Goal: Check status: Check status

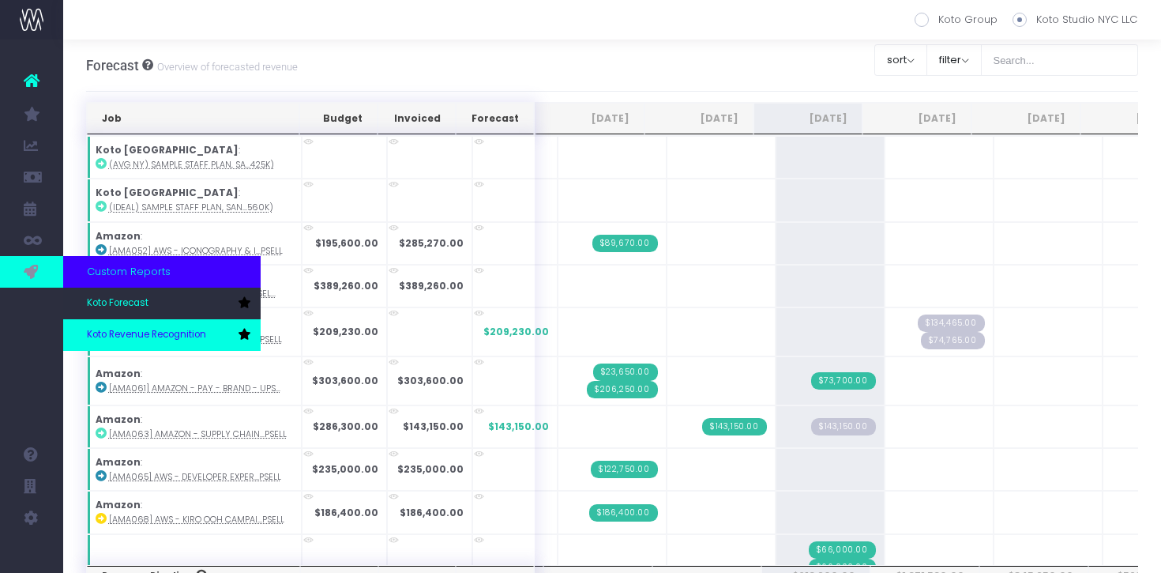
click at [149, 344] on link "Koto Revenue Recognition" at bounding box center [162, 335] width 198 height 32
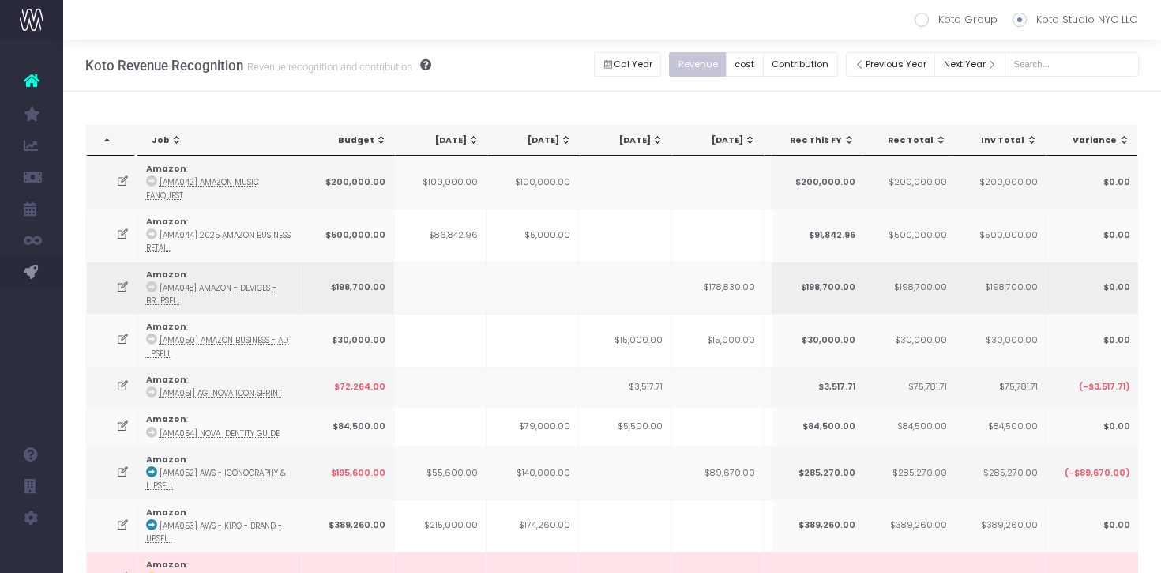
click at [487, 270] on td at bounding box center [533, 287] width 92 height 53
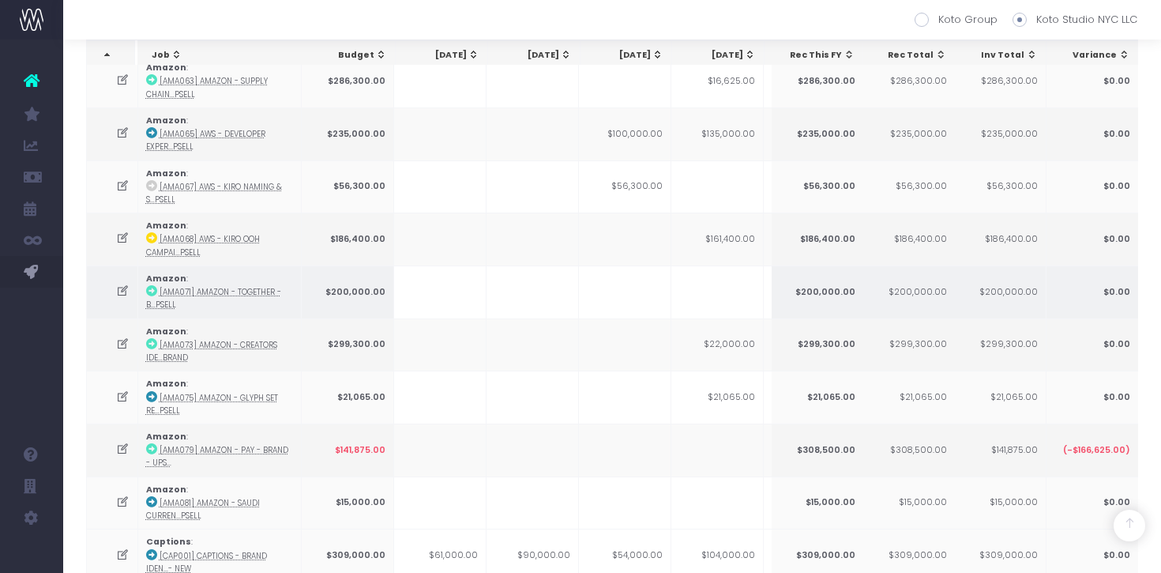
click at [122, 287] on icon at bounding box center [122, 290] width 13 height 13
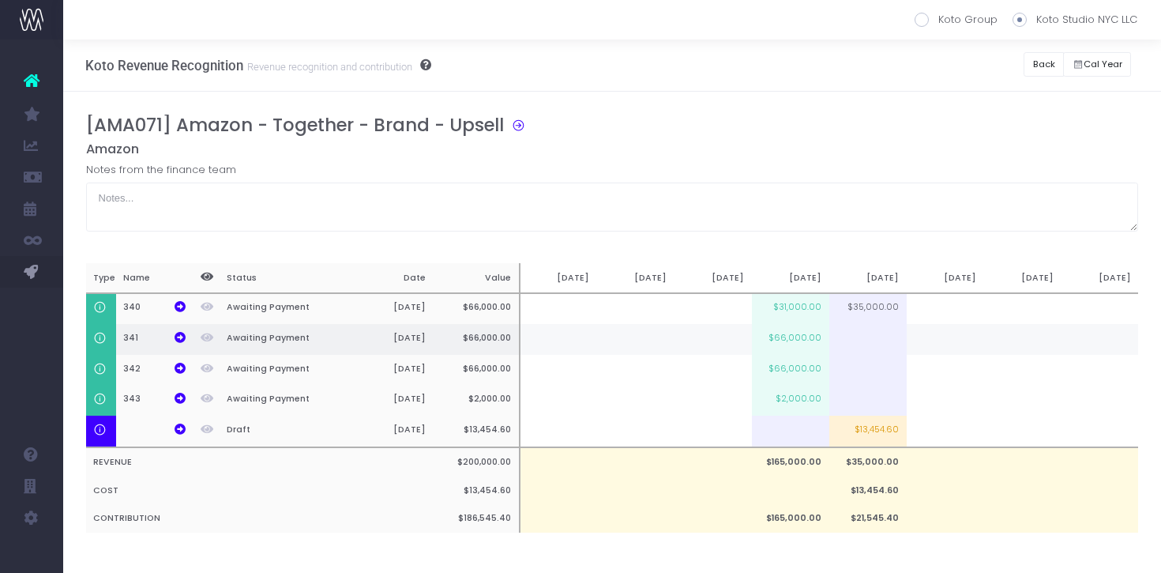
scroll to position [0, 12]
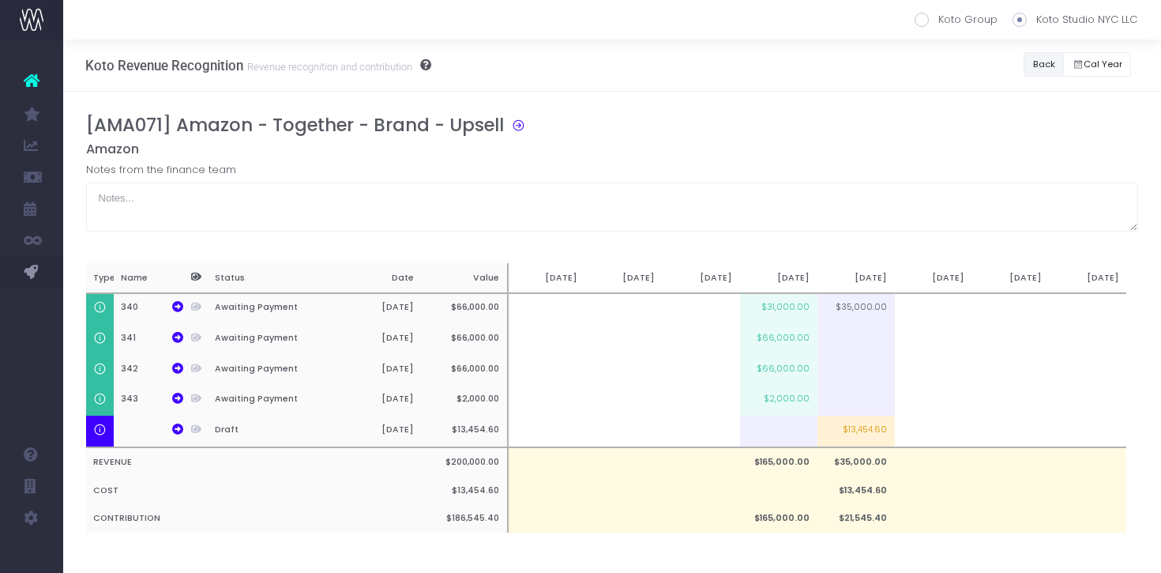
click at [1049, 63] on button "Back" at bounding box center [1044, 64] width 40 height 24
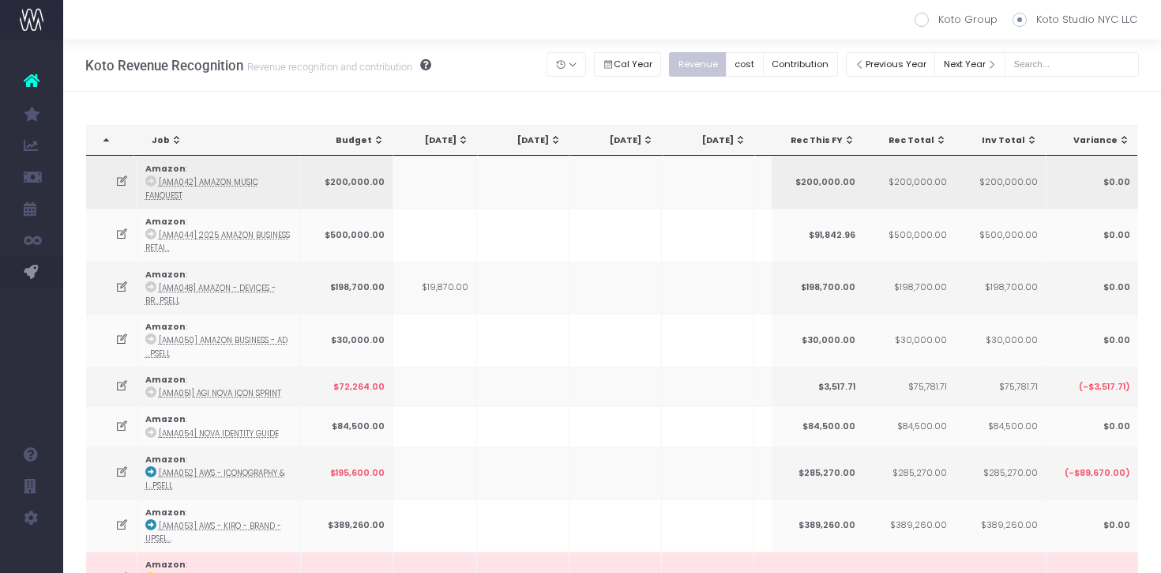
scroll to position [0, 0]
click at [521, 135] on div "[DATE]" at bounding box center [522, 140] width 70 height 13
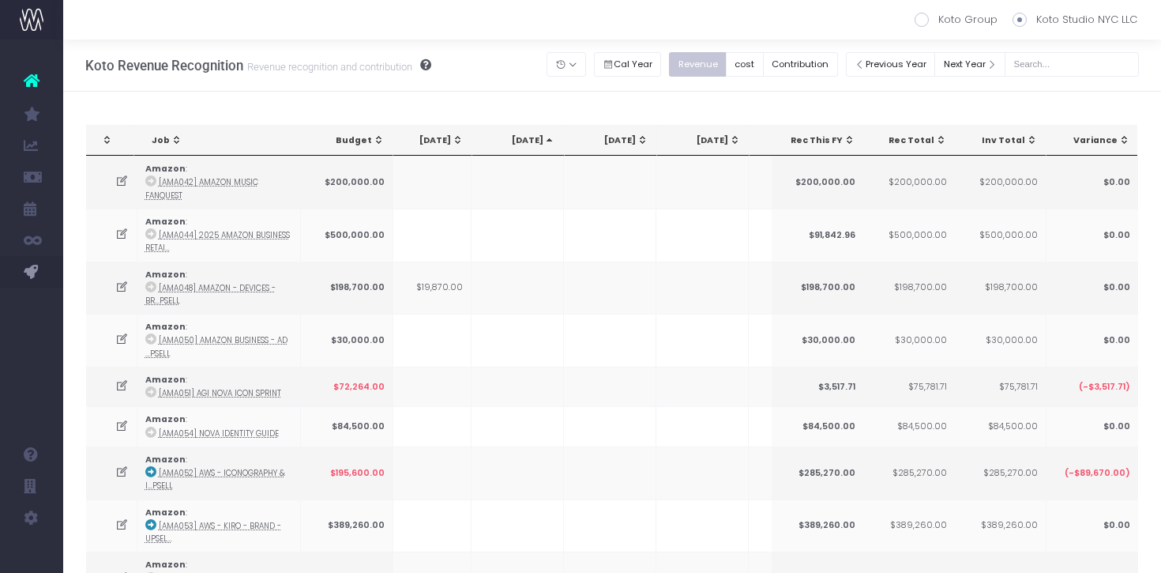
click at [521, 135] on div "[DATE]" at bounding box center [522, 140] width 70 height 13
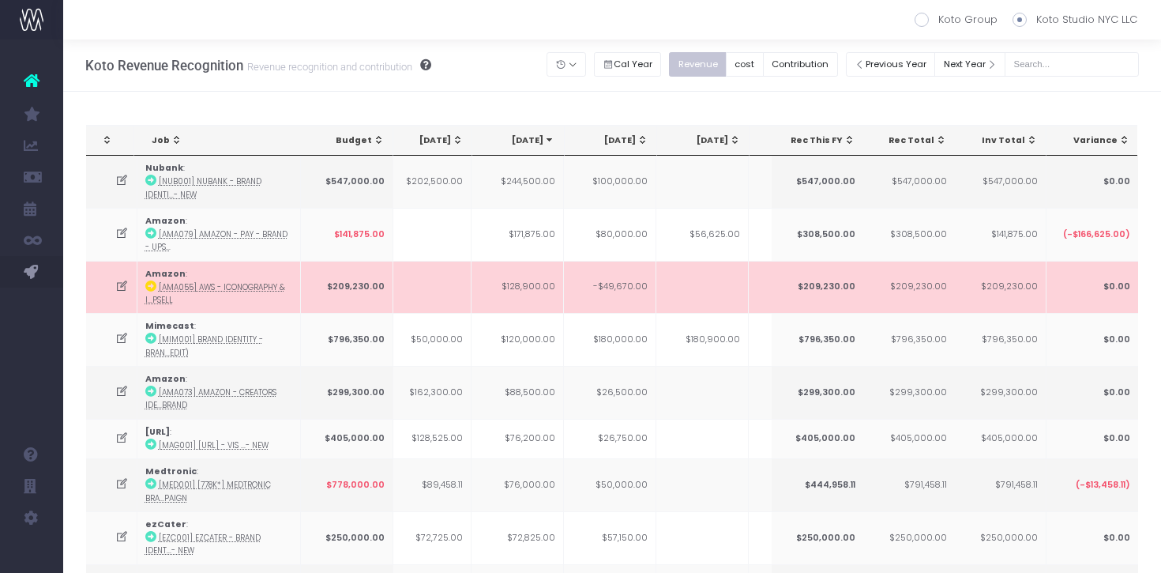
click at [119, 287] on icon at bounding box center [121, 286] width 13 height 13
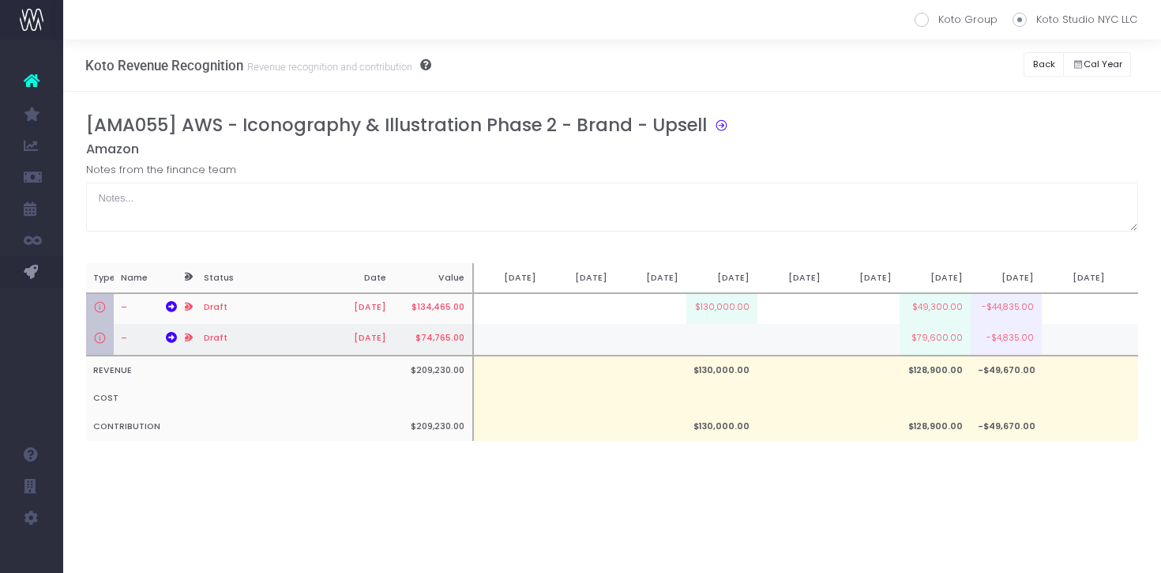
click at [954, 339] on td "$79,600.00" at bounding box center [935, 340] width 71 height 32
type input "$79,600.00"
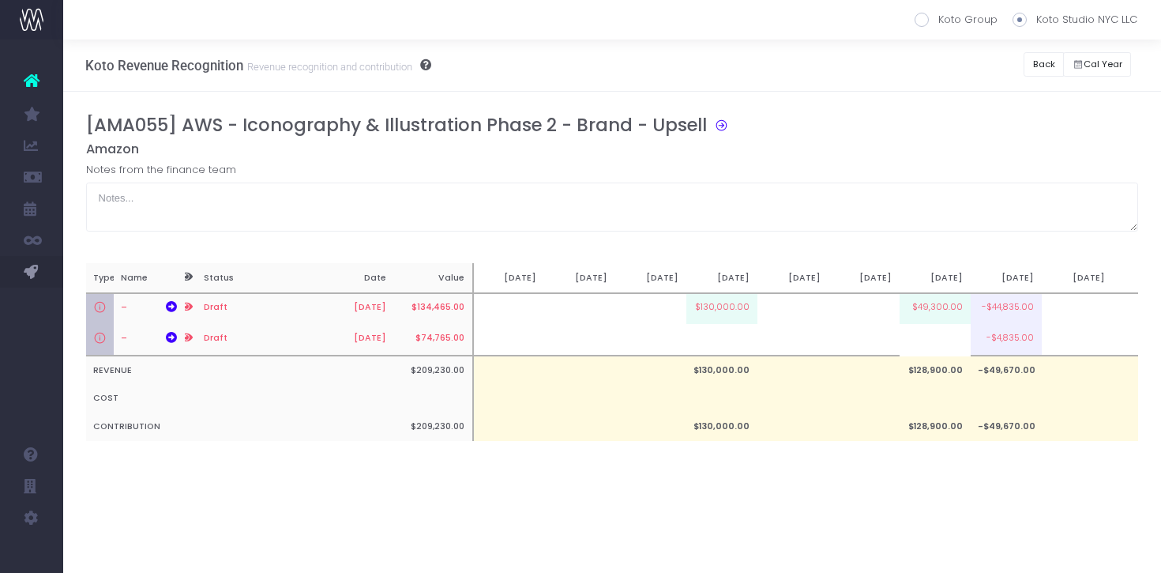
click at [957, 232] on div "[AMA055] AWS - Iconography & Illustration Phase 2 - Brand - Upsell Amazon Notes…" at bounding box center [612, 294] width 1053 height 358
click at [939, 319] on td "$49,300.00" at bounding box center [935, 309] width 71 height 32
type input "$49,300.00"
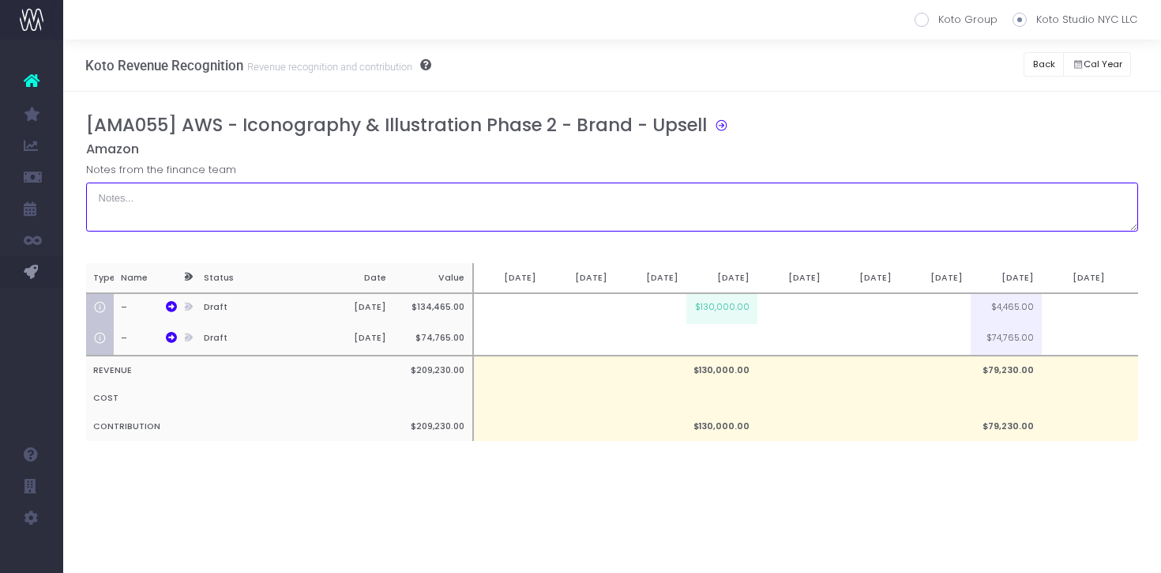
click at [957, 224] on textarea at bounding box center [612, 206] width 1053 height 49
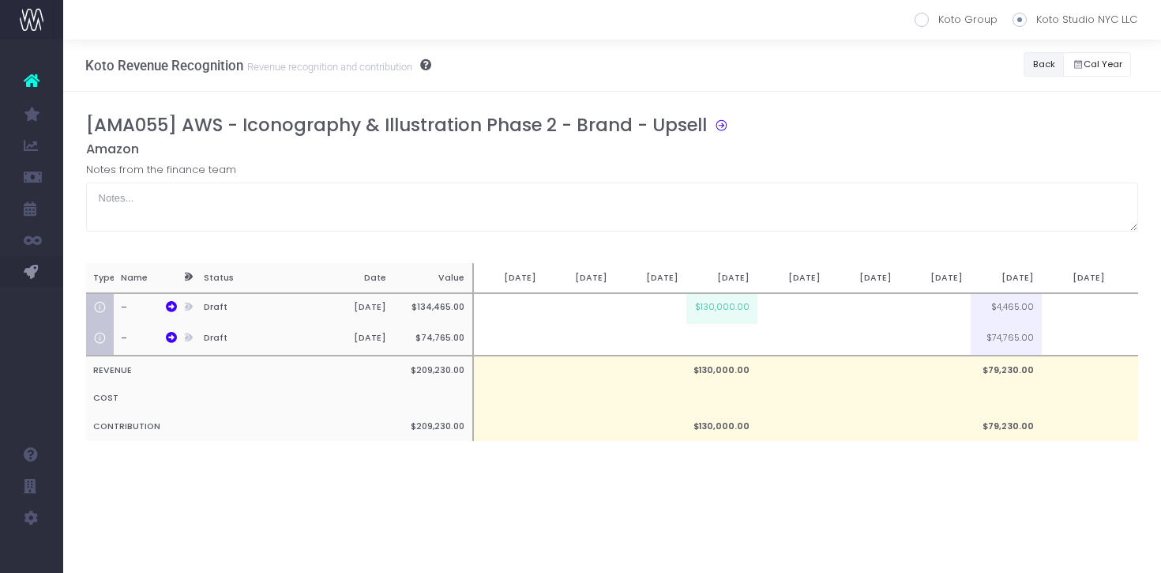
click at [1048, 72] on button "Back" at bounding box center [1044, 64] width 40 height 24
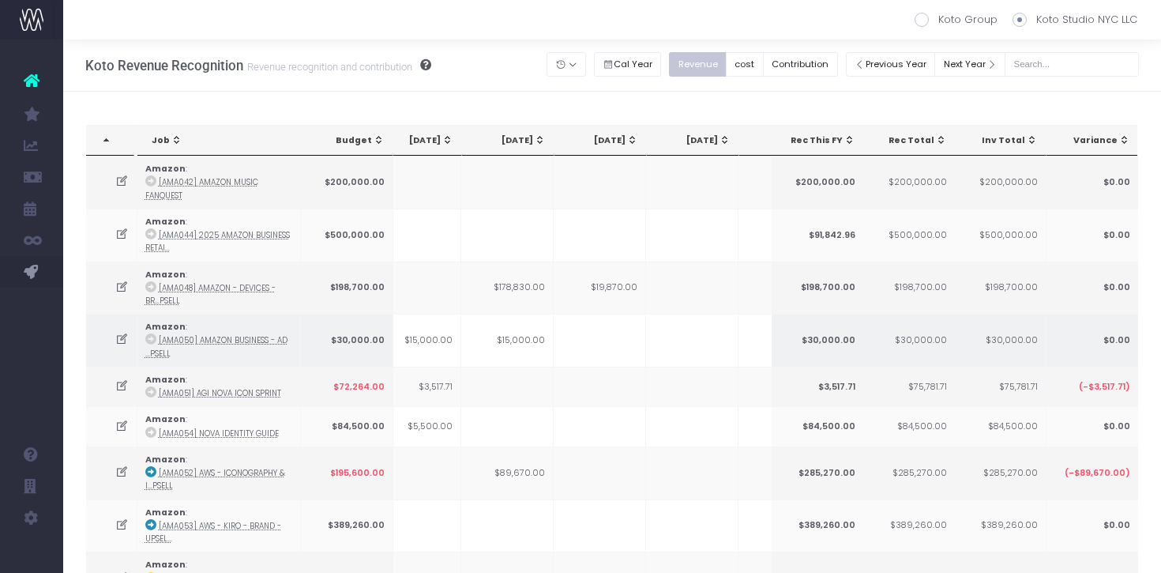
scroll to position [0, 216]
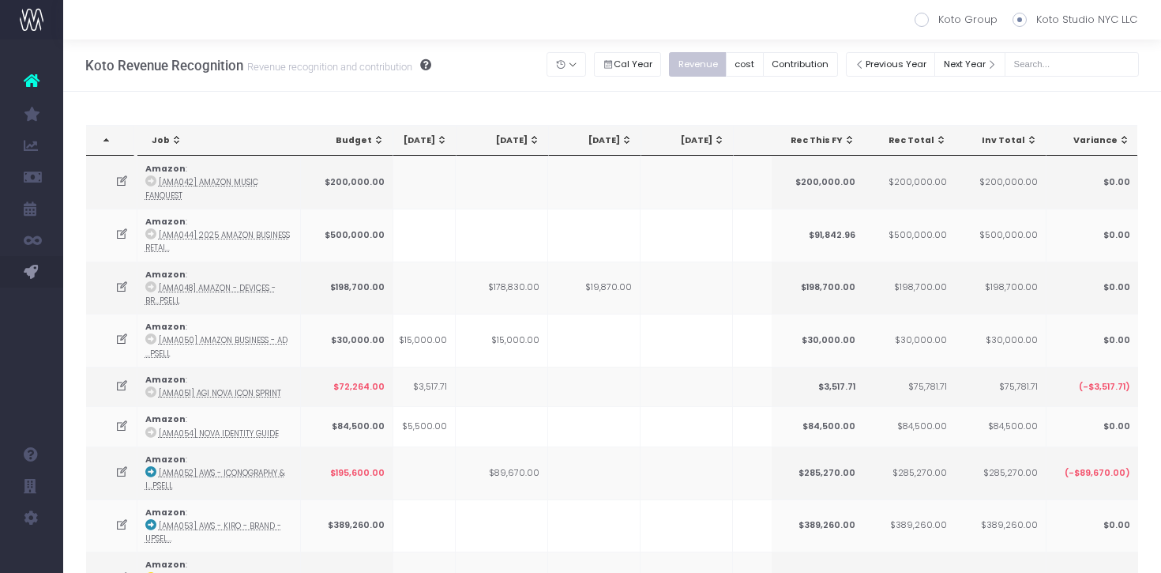
click at [697, 135] on div "[DATE]" at bounding box center [691, 140] width 70 height 13
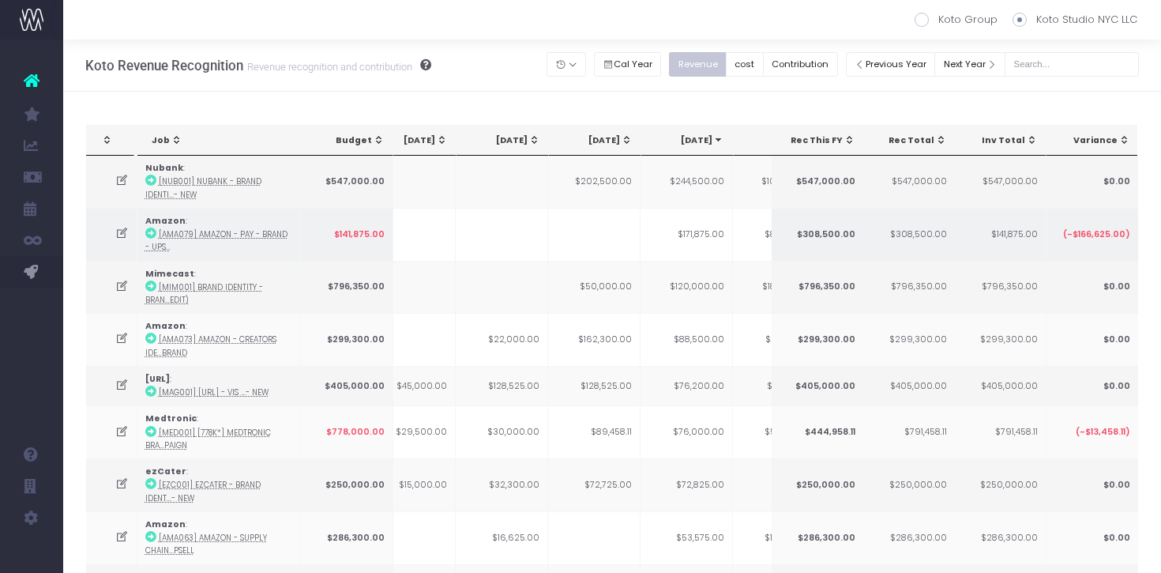
click at [148, 232] on icon at bounding box center [150, 233] width 11 height 11
click at [117, 237] on icon at bounding box center [121, 233] width 13 height 13
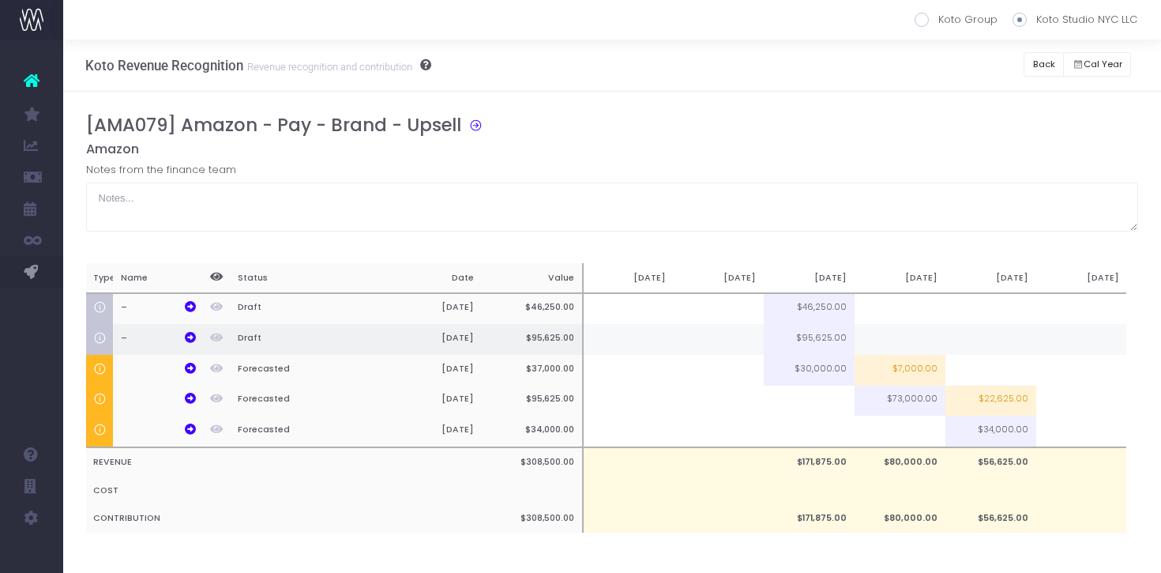
scroll to position [16, 0]
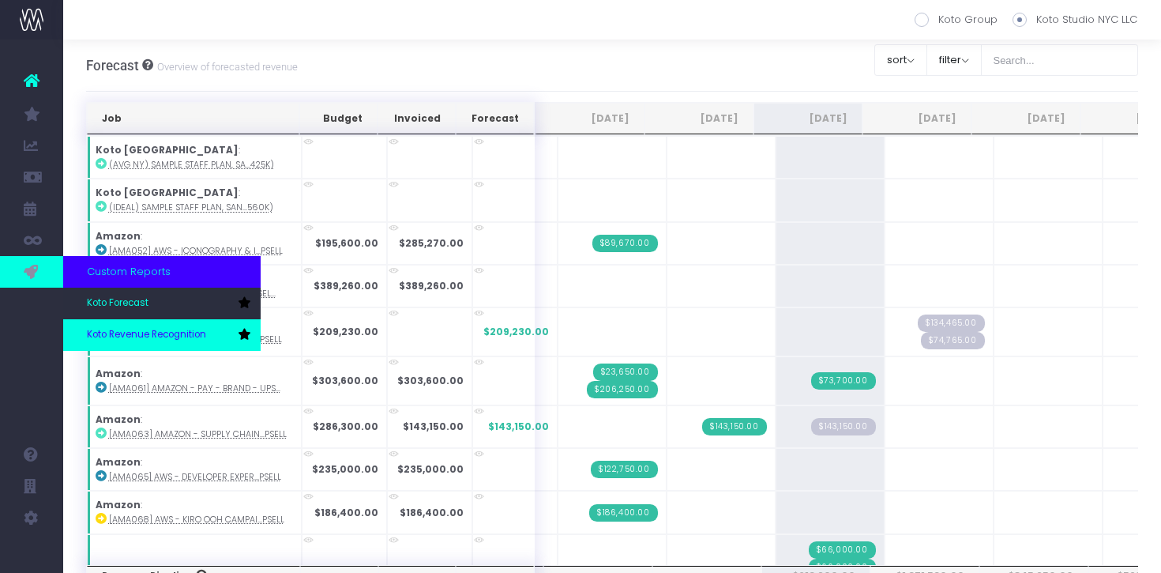
click at [122, 322] on link "Koto Revenue Recognition" at bounding box center [162, 335] width 198 height 32
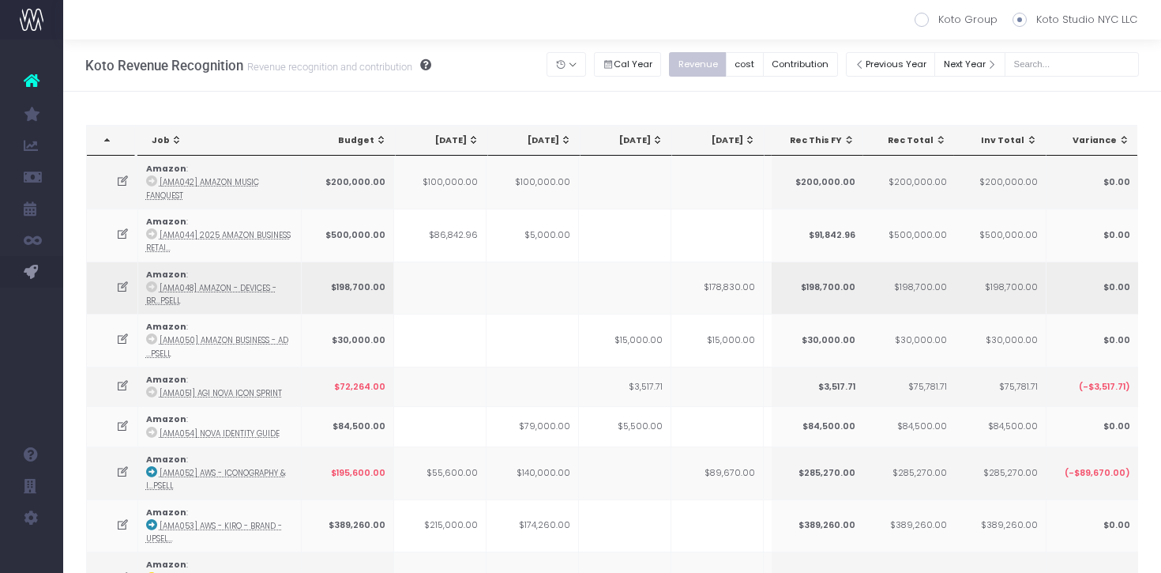
click at [522, 309] on td at bounding box center [533, 287] width 92 height 53
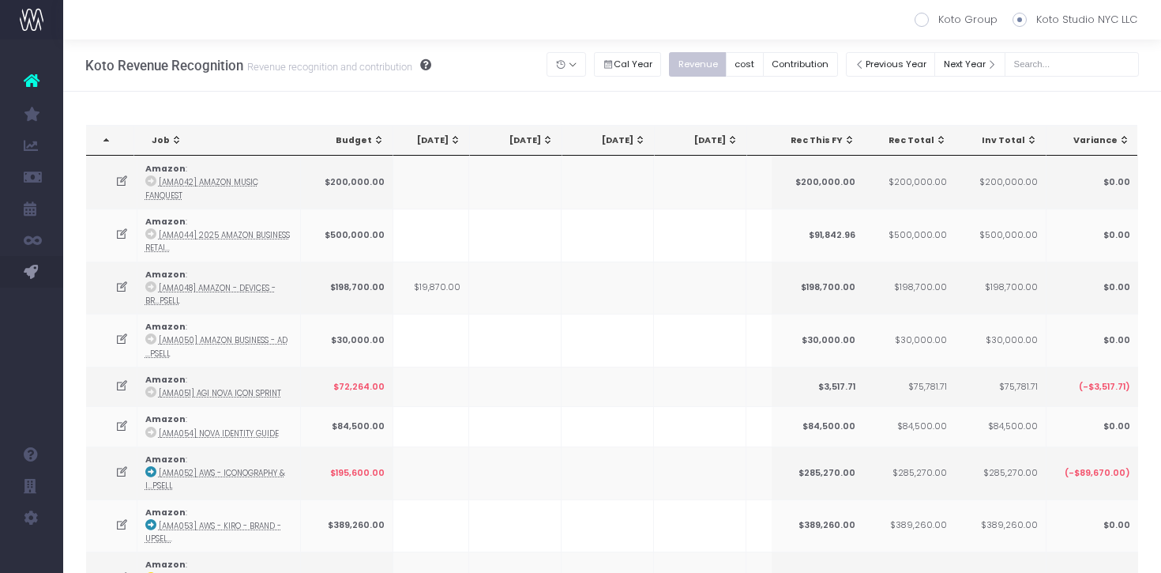
click at [537, 136] on div "[DATE]" at bounding box center [519, 140] width 70 height 13
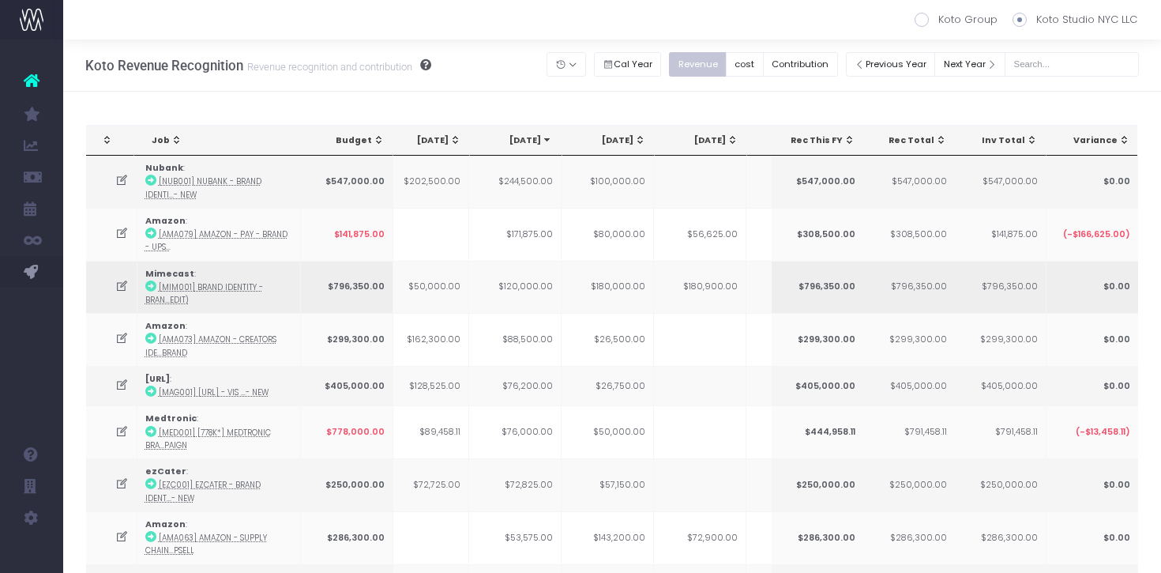
scroll to position [6, 0]
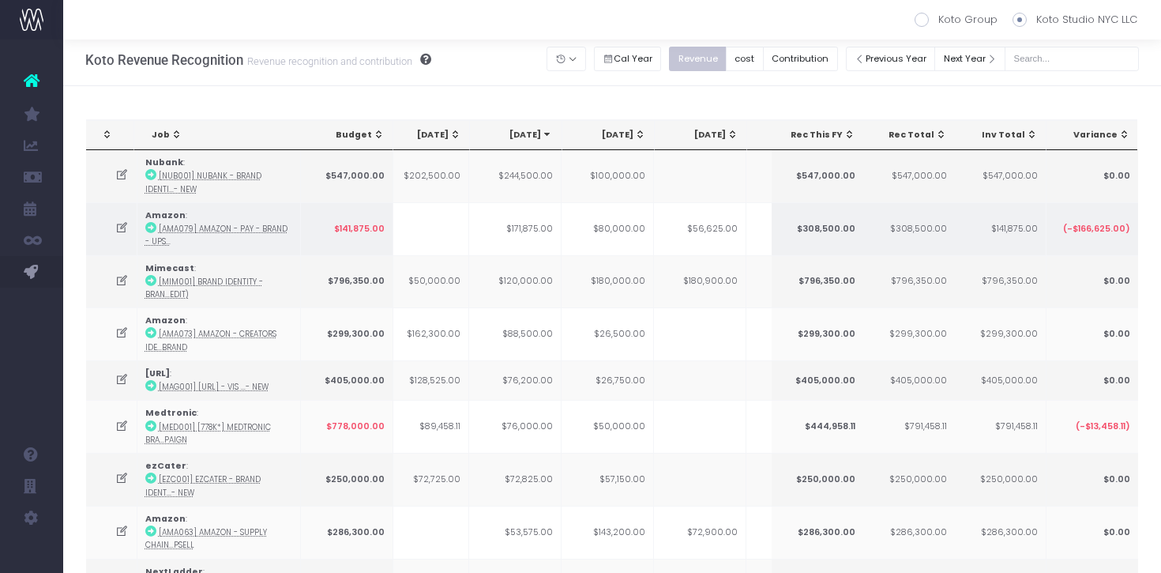
click at [115, 228] on icon at bounding box center [121, 227] width 13 height 13
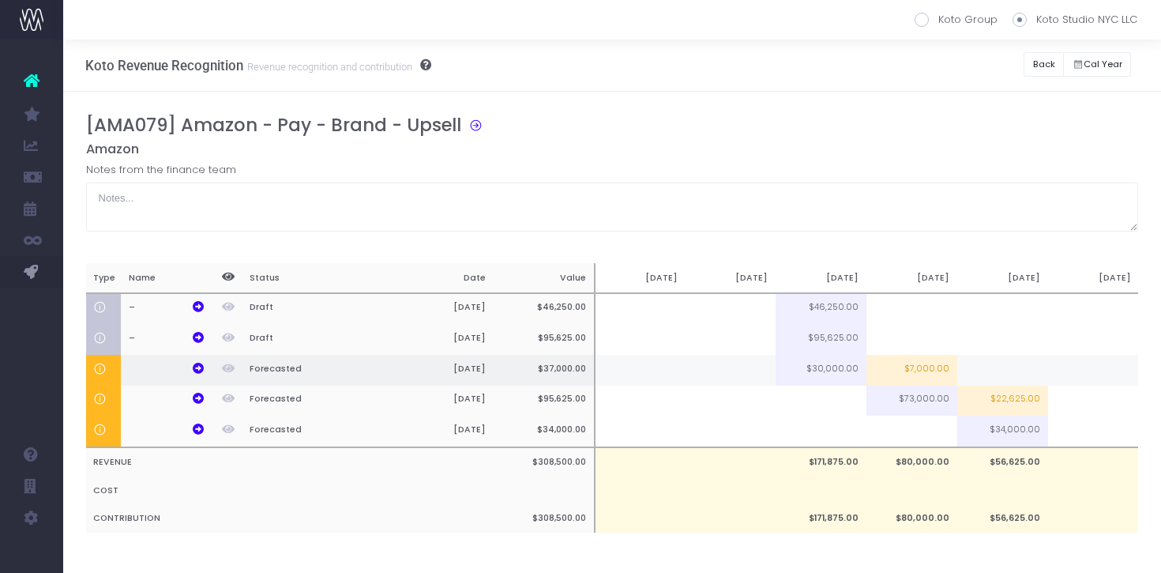
scroll to position [16, 0]
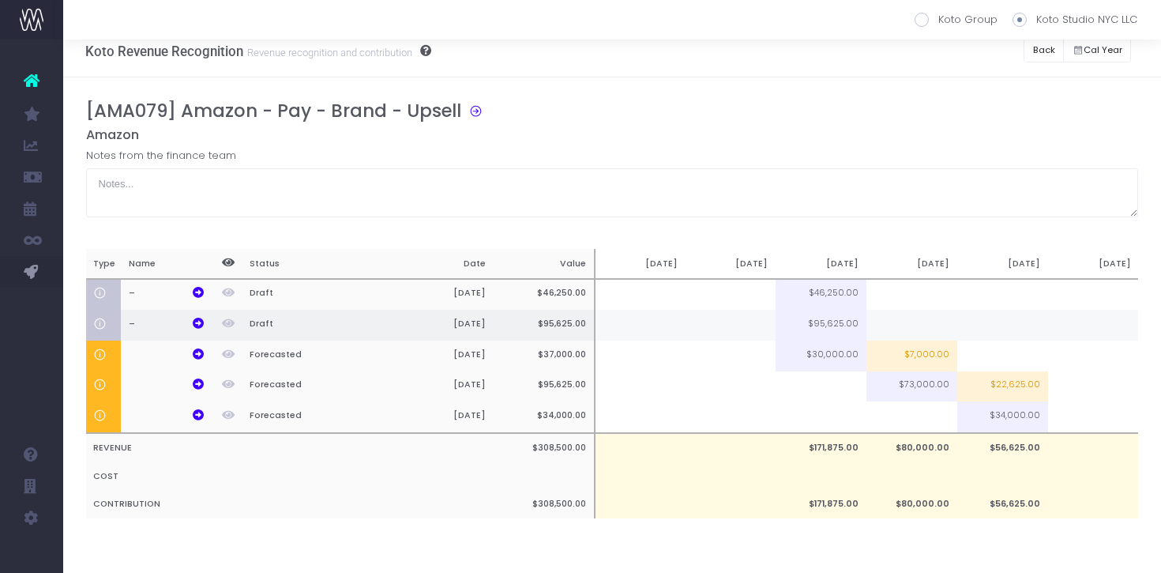
click at [1027, 333] on td at bounding box center [1002, 325] width 91 height 31
type input "100%"
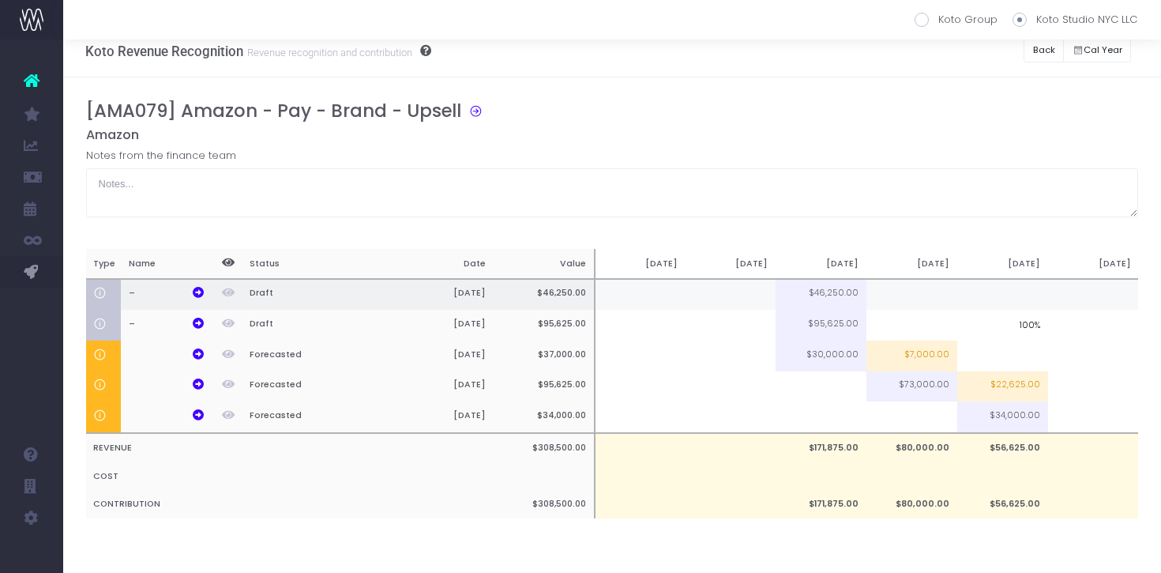
click at [1026, 295] on td at bounding box center [1002, 295] width 91 height 32
type input "16250"
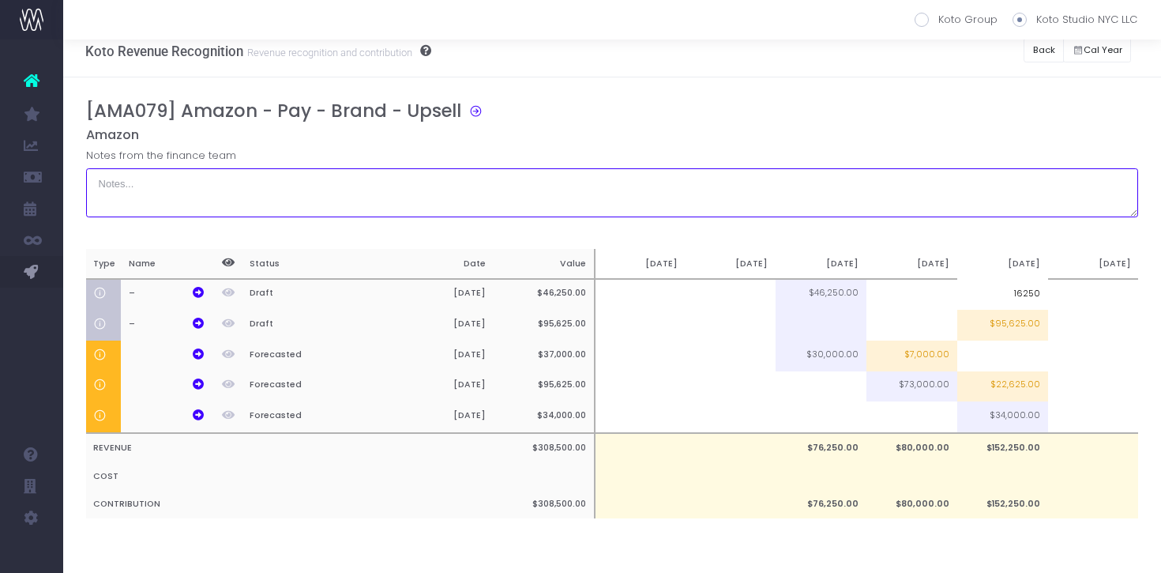
click at [1005, 173] on textarea at bounding box center [612, 192] width 1053 height 49
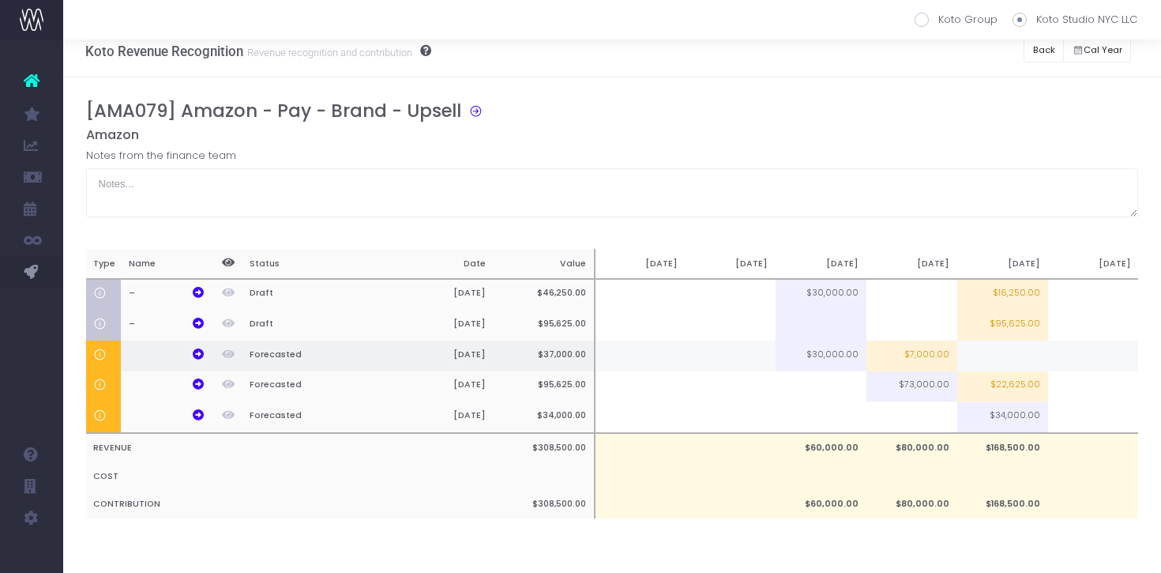
click at [995, 352] on td at bounding box center [1002, 355] width 91 height 31
type input "30000"
click at [1115, 343] on td at bounding box center [1093, 355] width 91 height 31
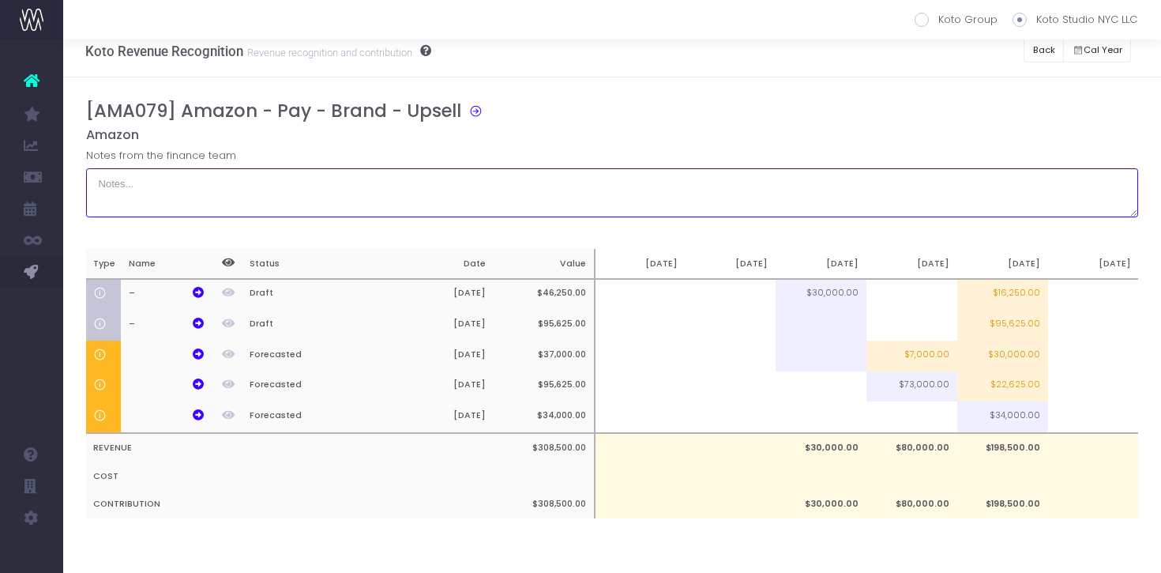
click at [947, 189] on textarea at bounding box center [612, 192] width 1053 height 49
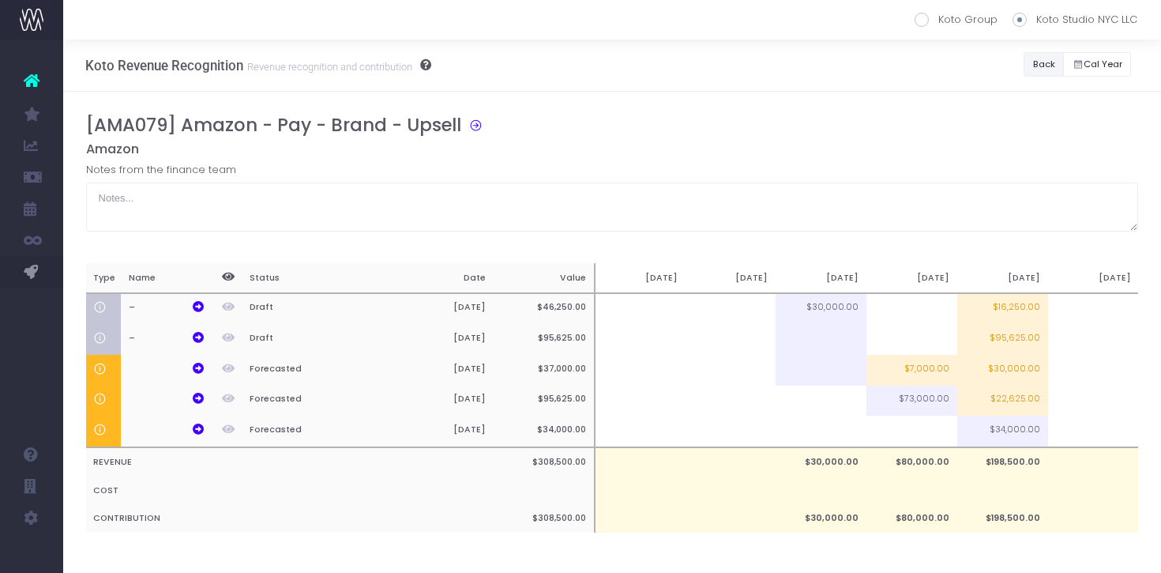
click at [1046, 57] on button "Back" at bounding box center [1044, 64] width 40 height 24
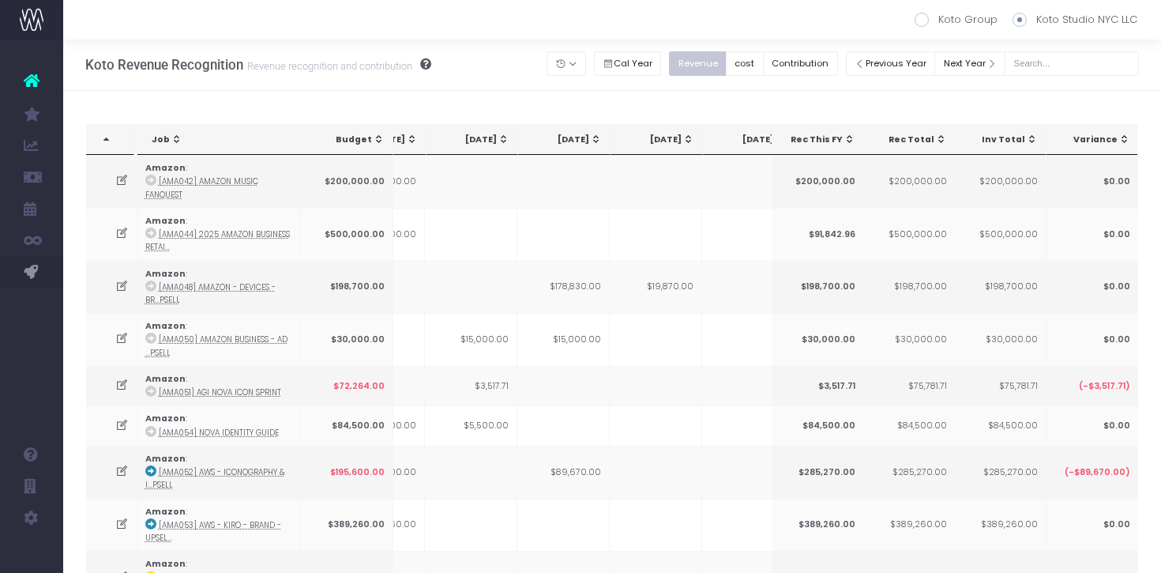
scroll to position [0, 259]
click at [662, 139] on div "[DATE]" at bounding box center [647, 140] width 70 height 13
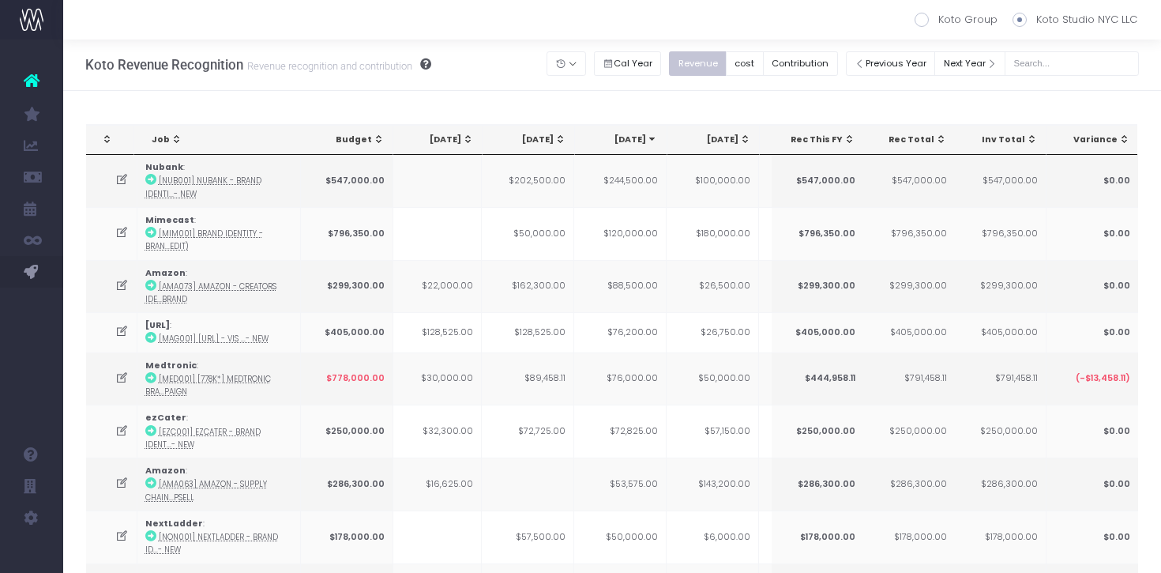
scroll to position [0, 293]
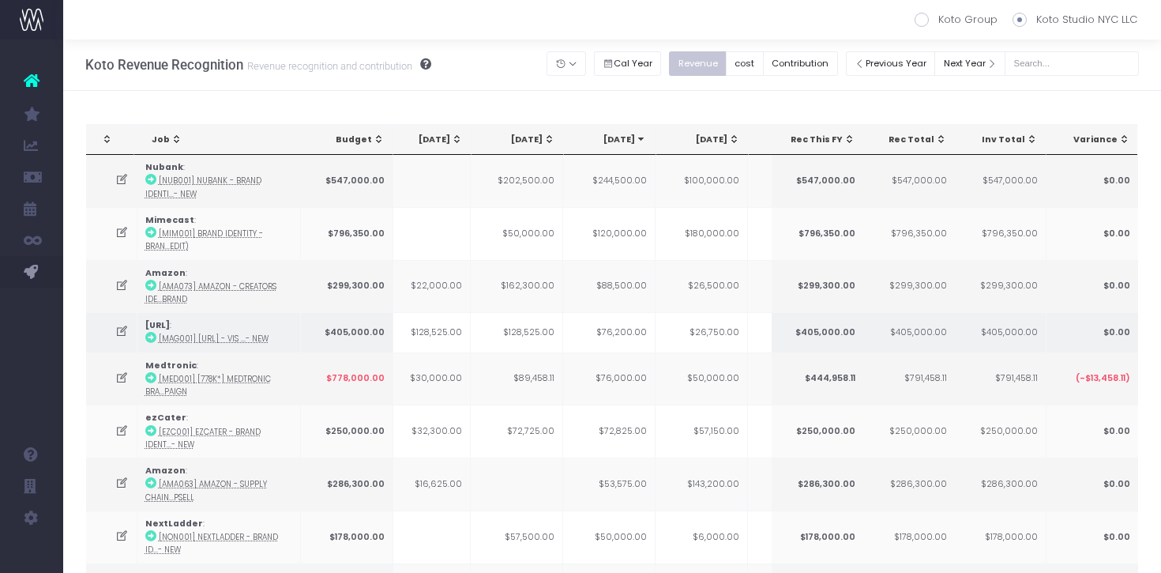
click at [621, 337] on td "$76,200.00" at bounding box center [609, 332] width 92 height 40
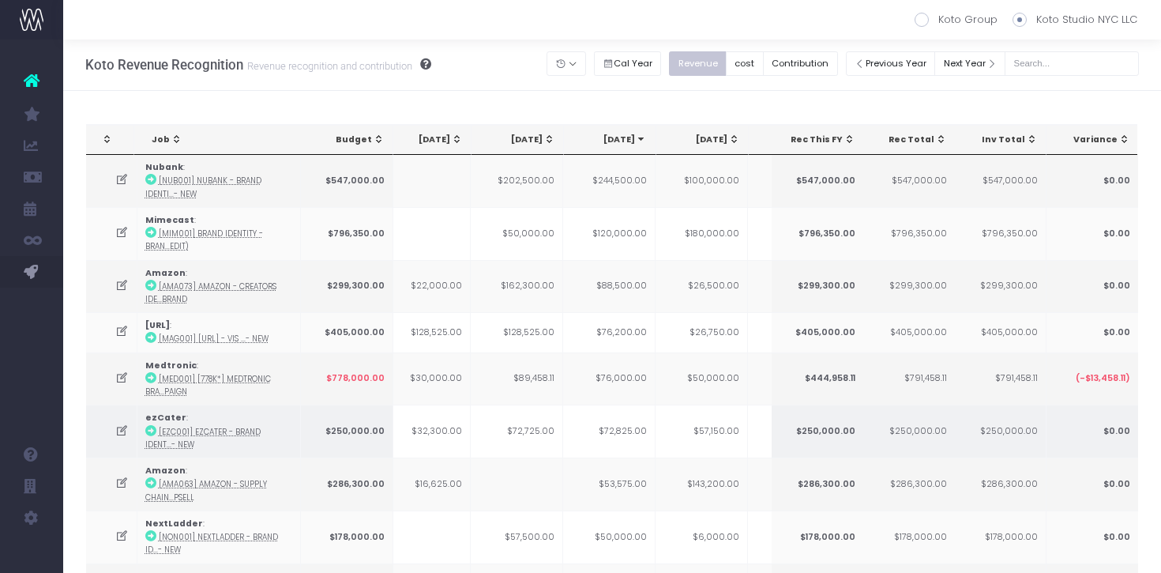
click at [630, 435] on td "$72,825.00" at bounding box center [609, 430] width 92 height 53
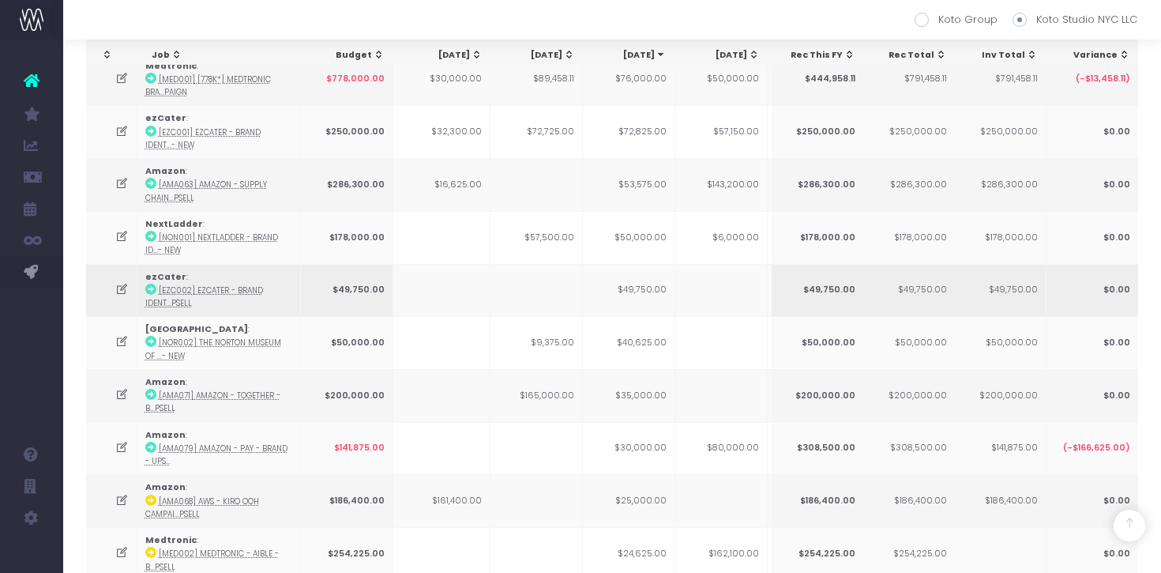
scroll to position [0, 273]
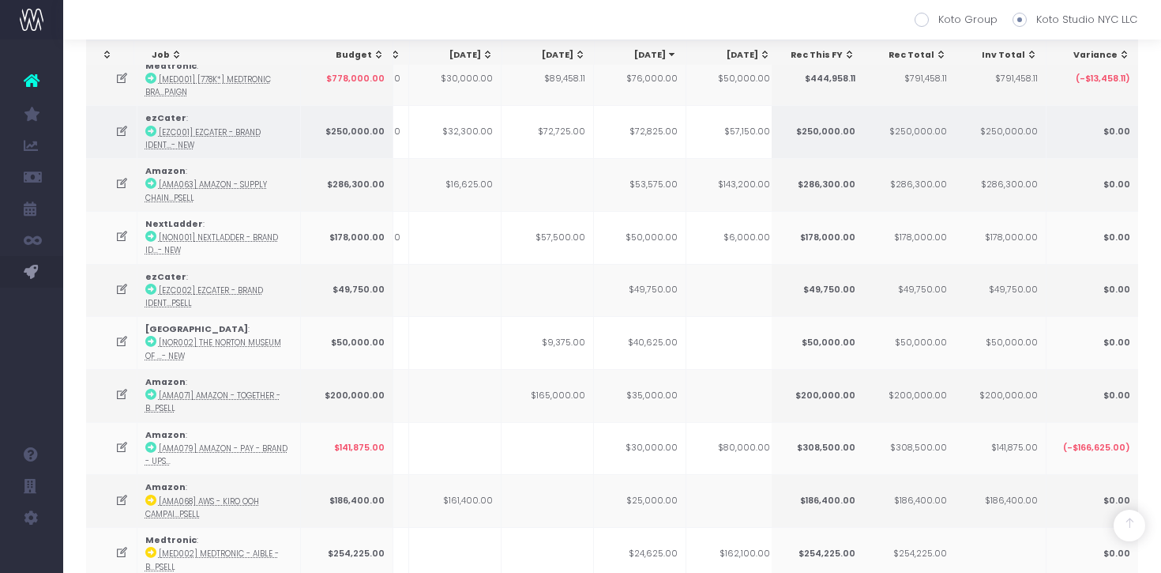
click at [654, 146] on td "$72,825.00" at bounding box center [640, 131] width 92 height 53
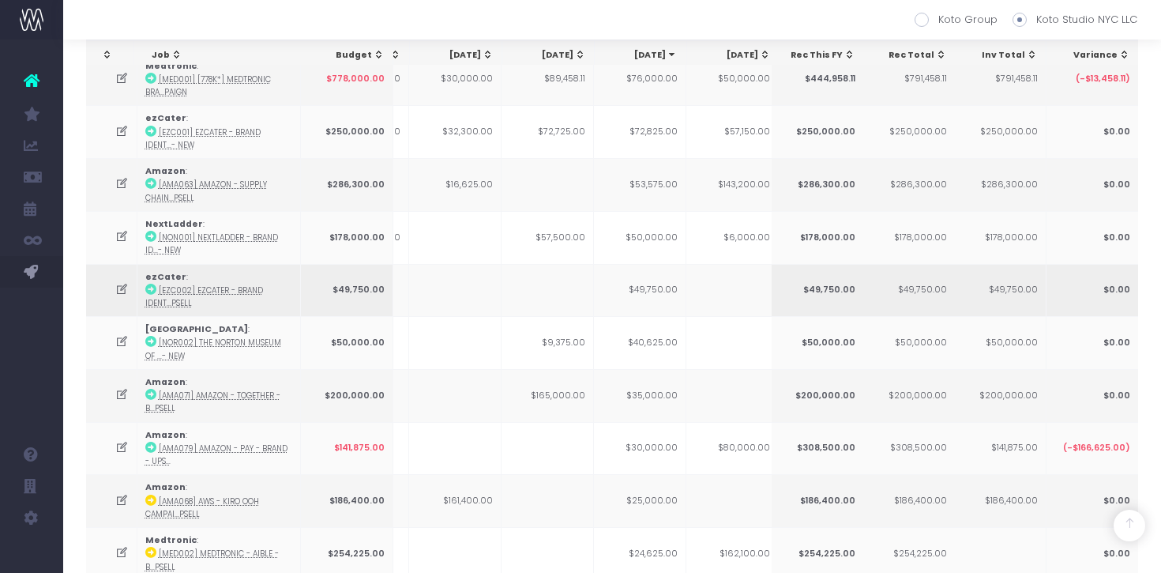
click at [152, 295] on icon at bounding box center [150, 289] width 11 height 11
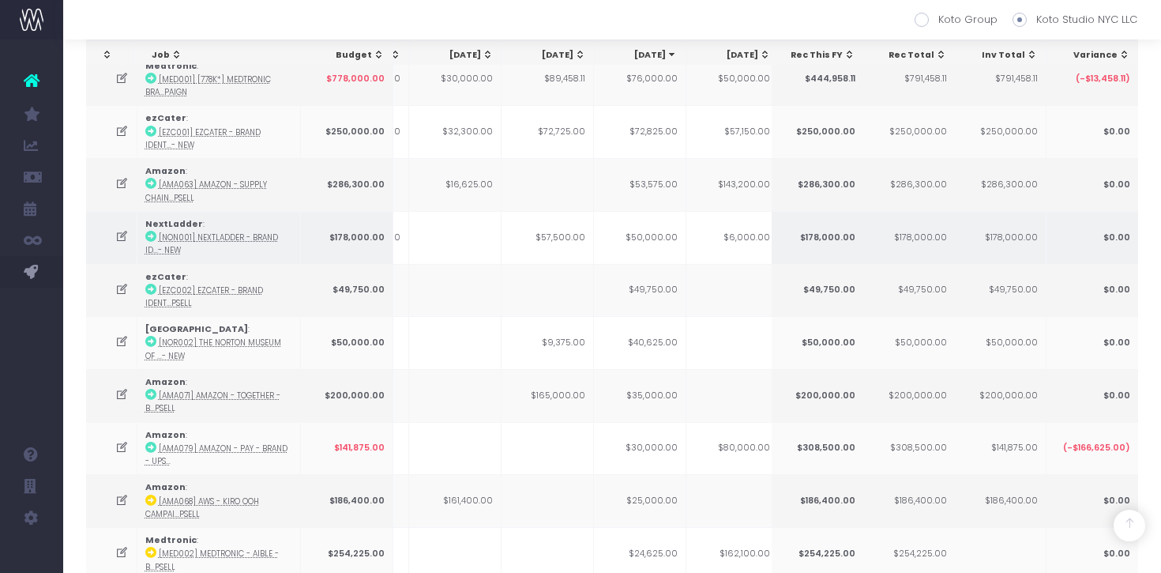
click at [563, 236] on td "$57,500.00" at bounding box center [548, 237] width 92 height 53
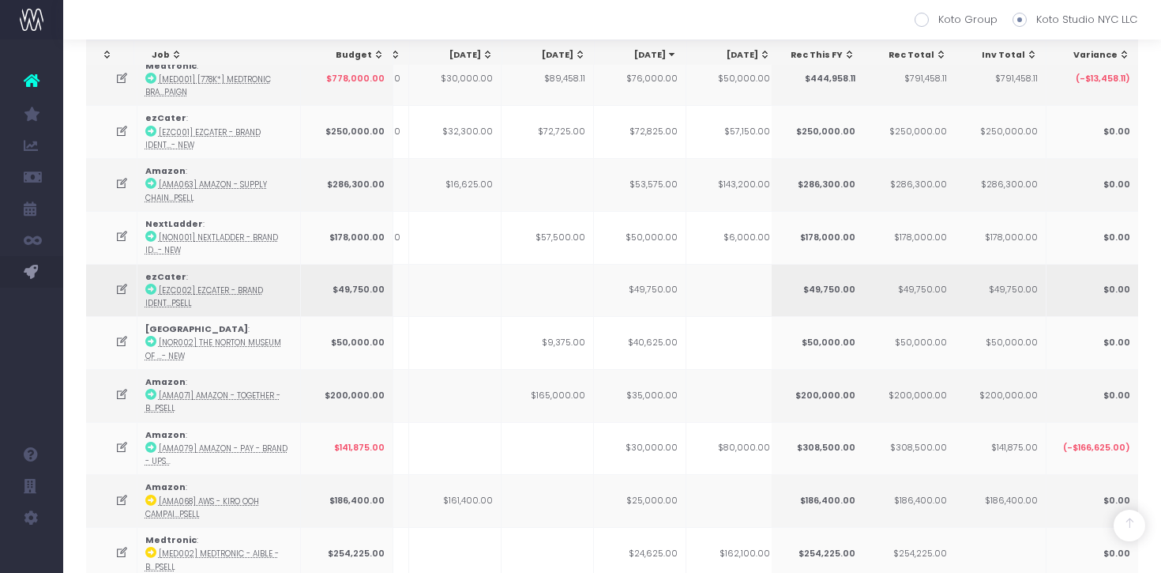
click at [118, 294] on icon at bounding box center [121, 289] width 13 height 13
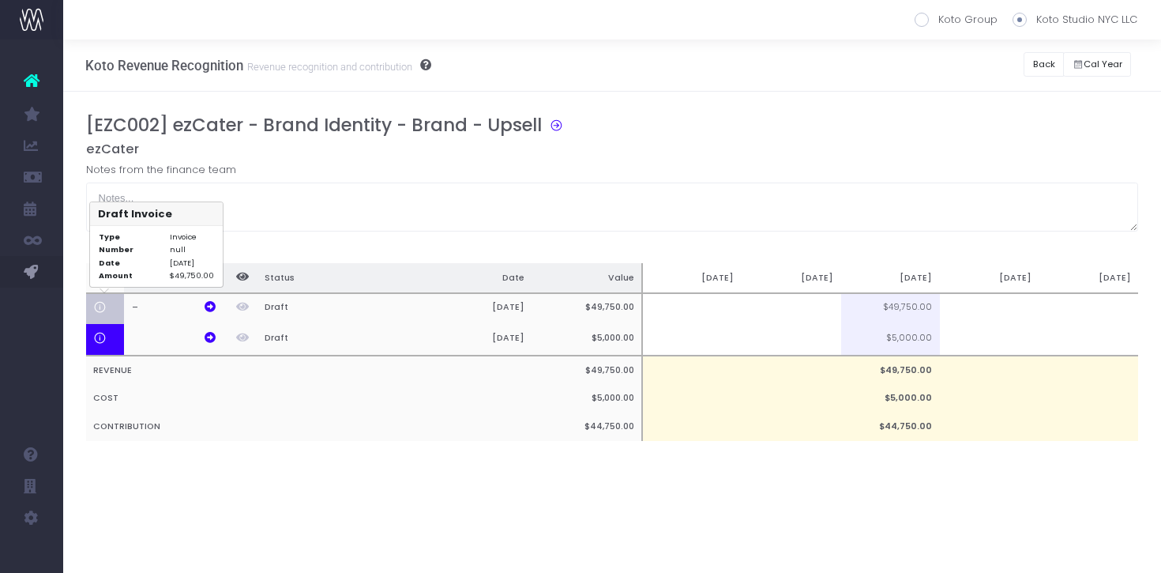
scroll to position [0, 0]
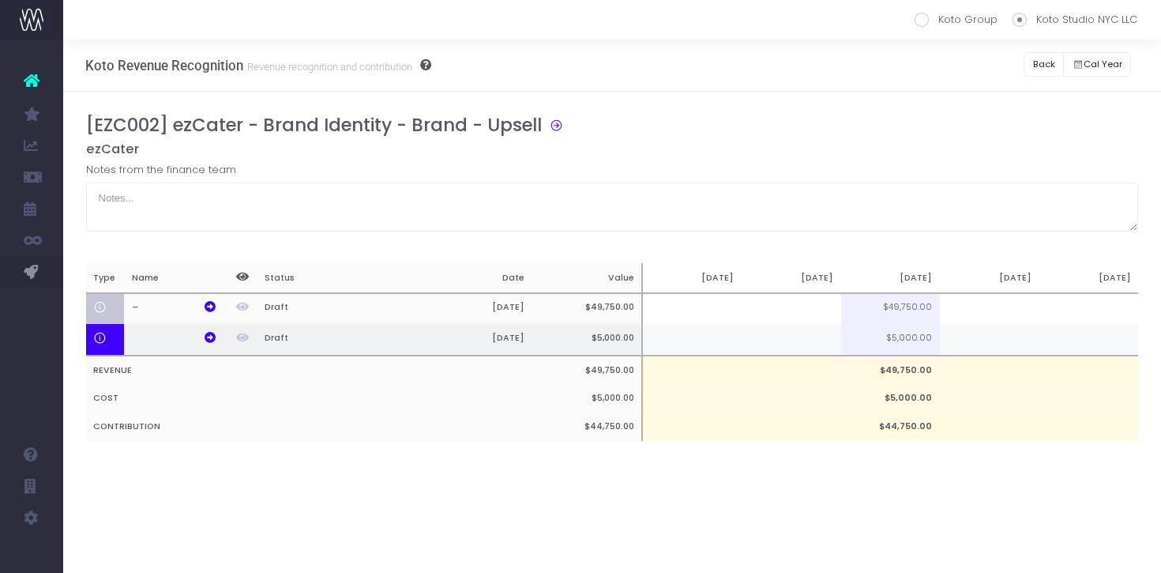
click at [978, 340] on td at bounding box center [990, 340] width 100 height 32
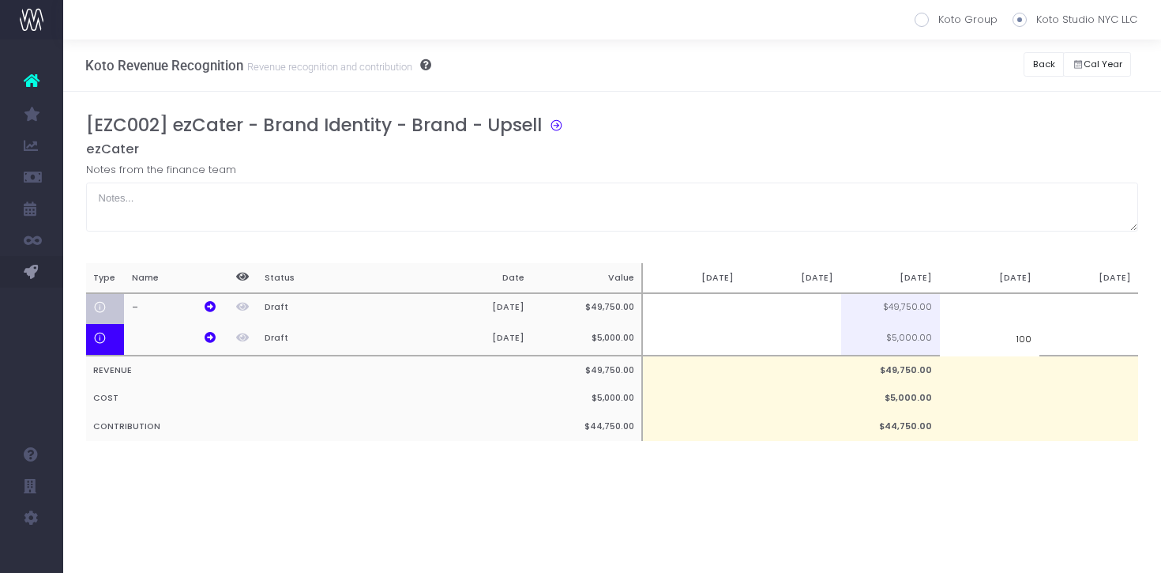
type input "100%"
click at [989, 177] on div "Notes from the finance team" at bounding box center [612, 197] width 1053 height 70
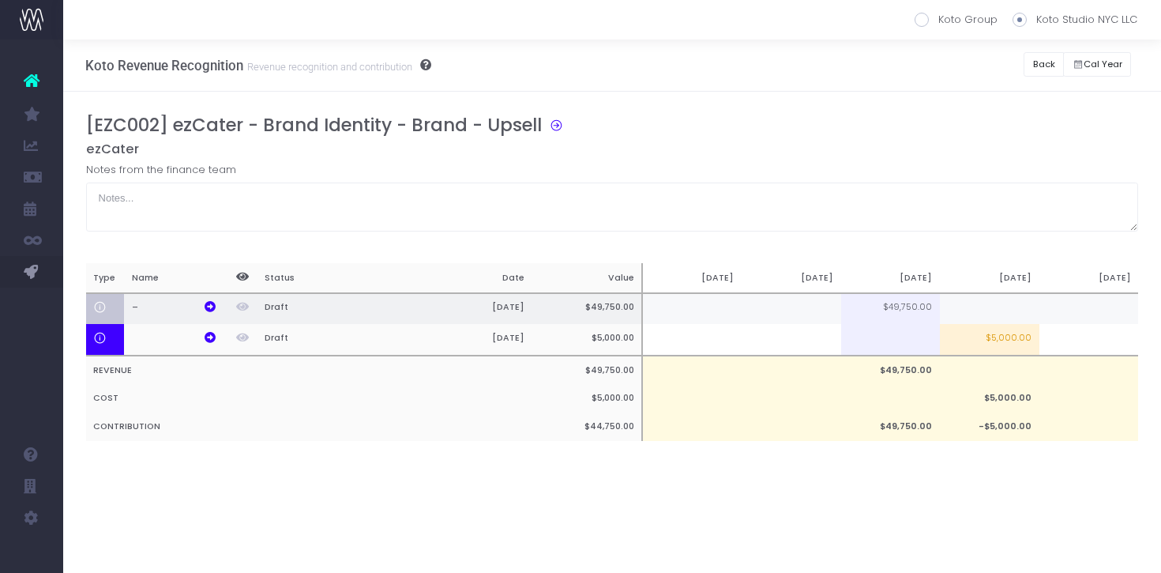
click at [1007, 308] on td at bounding box center [990, 309] width 100 height 32
click at [991, 298] on td at bounding box center [990, 309] width 100 height 32
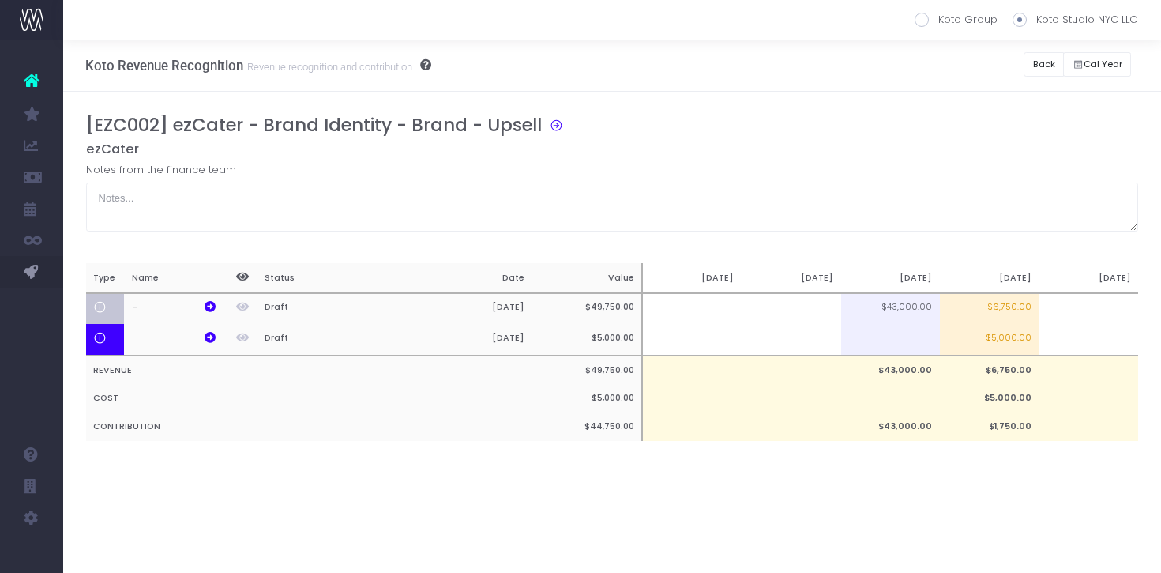
click at [962, 152] on h5 "ezCater" at bounding box center [612, 149] width 1053 height 16
click at [978, 306] on td "$6,750.00" at bounding box center [990, 309] width 100 height 32
click at [975, 160] on div "[EZC002] ezCater - Brand Identity - Brand - Upsell ezCater Notes from the finan…" at bounding box center [612, 173] width 1053 height 117
click at [1006, 310] on td "$11,250.00" at bounding box center [990, 309] width 100 height 32
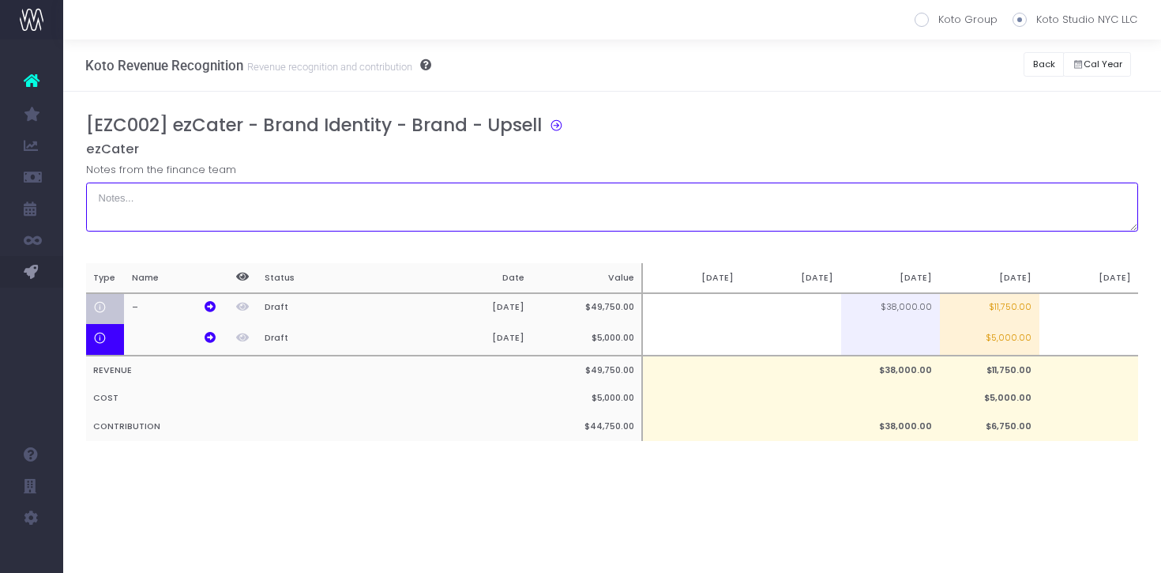
click at [999, 186] on textarea at bounding box center [612, 206] width 1053 height 49
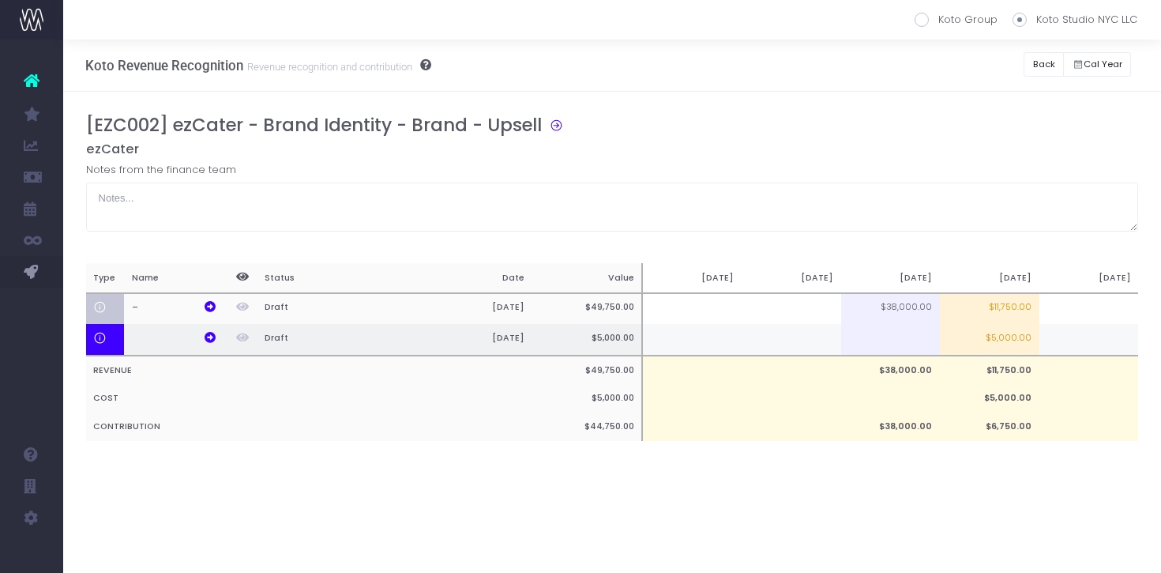
click at [1008, 333] on td "$5,000.00" at bounding box center [990, 340] width 100 height 32
type input "$5,000.00"
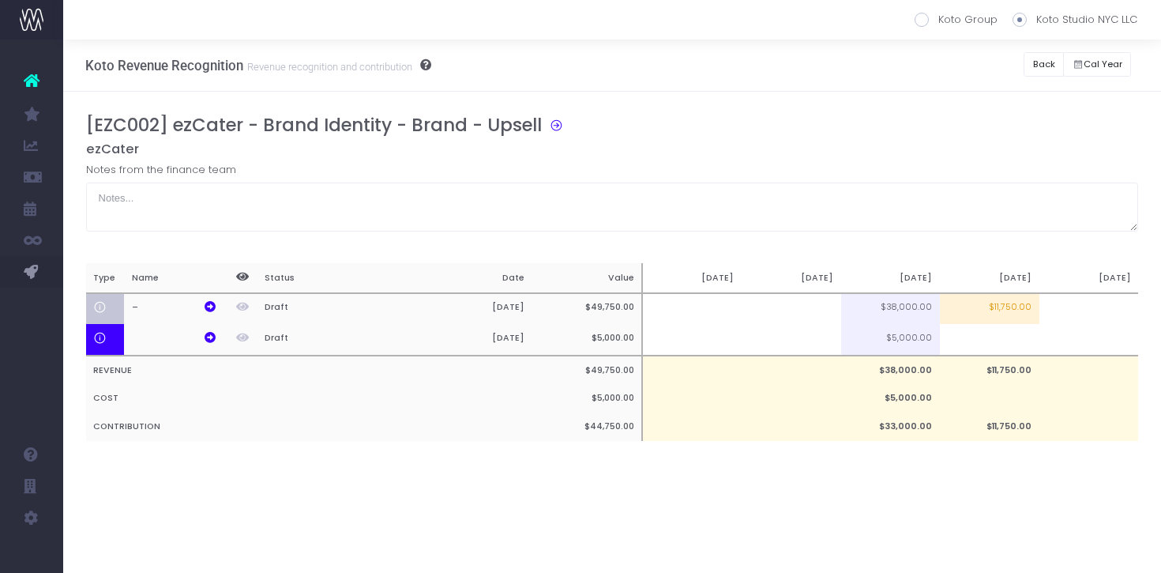
click at [962, 233] on div "[EZC002] ezCater - Brand Identity - Brand - Upsell ezCater Notes from the finan…" at bounding box center [612, 294] width 1053 height 358
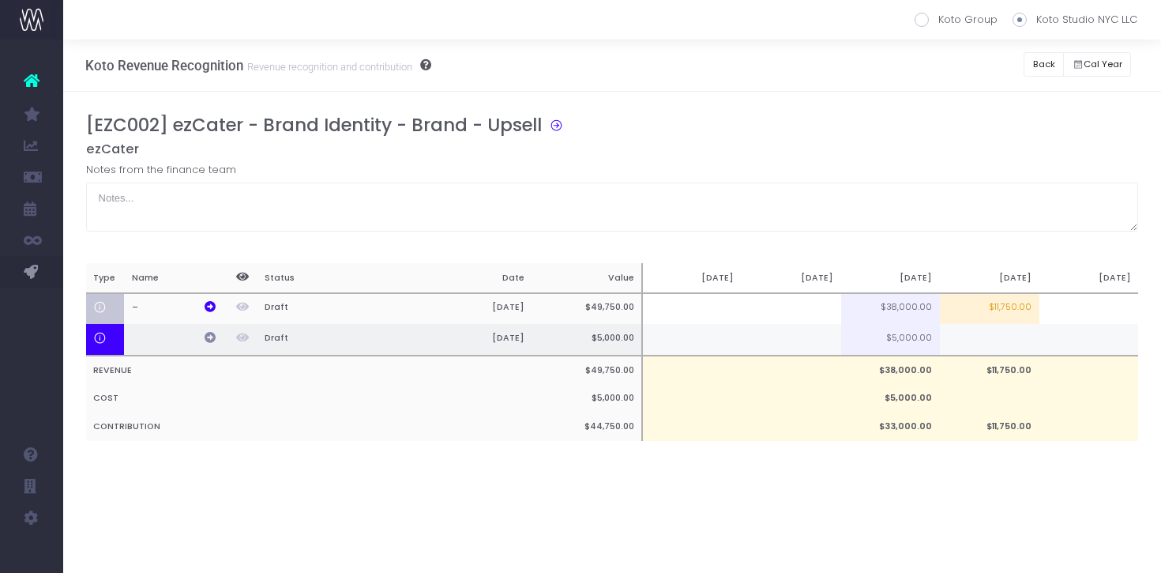
click at [213, 336] on icon at bounding box center [210, 337] width 11 height 11
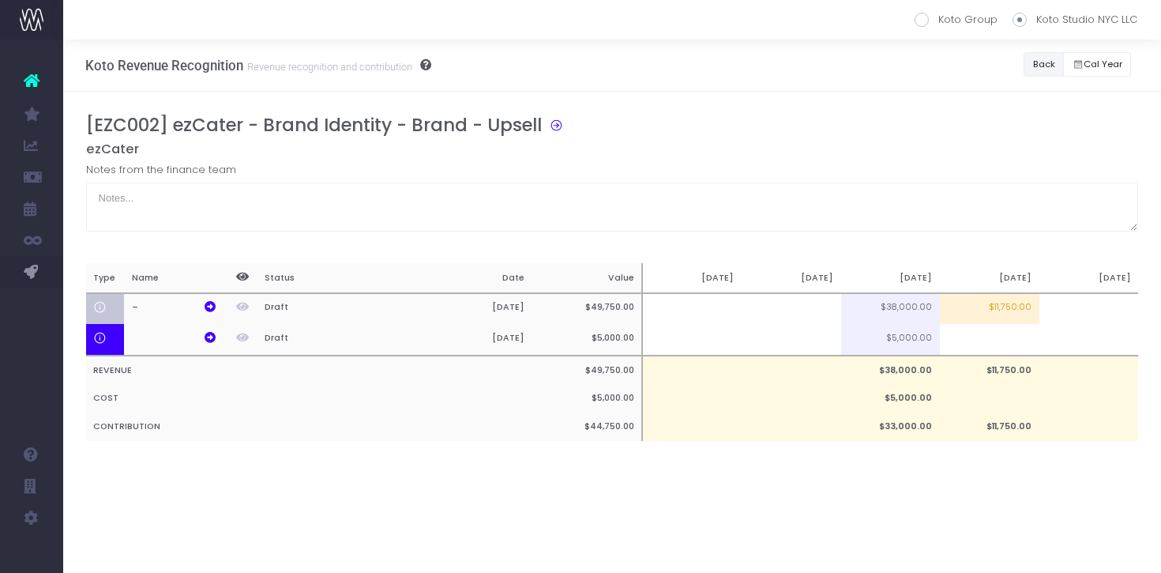
click at [1055, 70] on button "Back" at bounding box center [1044, 64] width 40 height 24
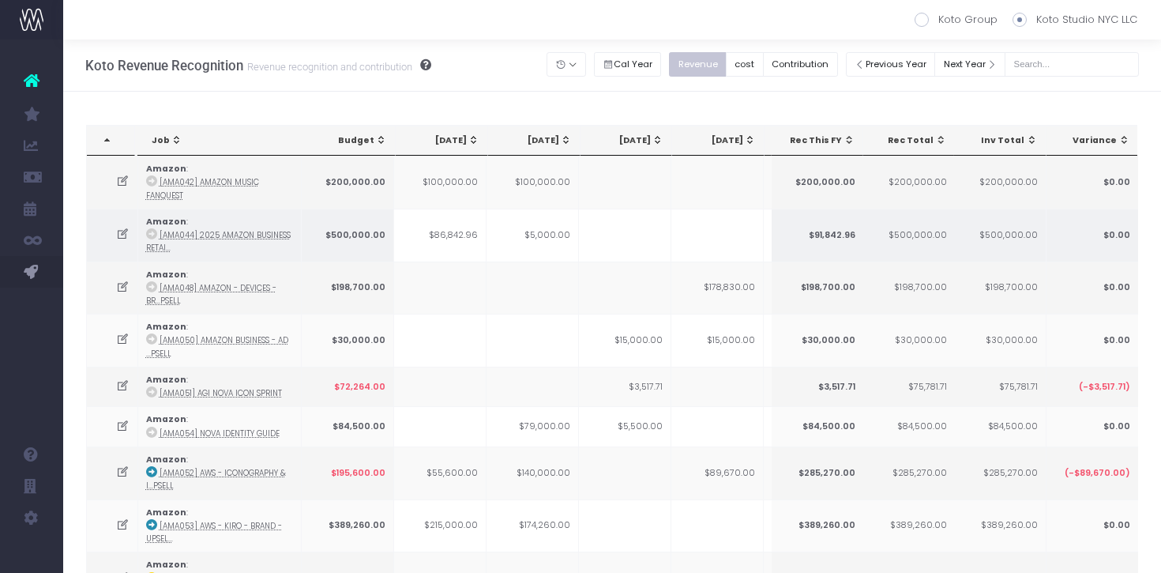
scroll to position [0, 337]
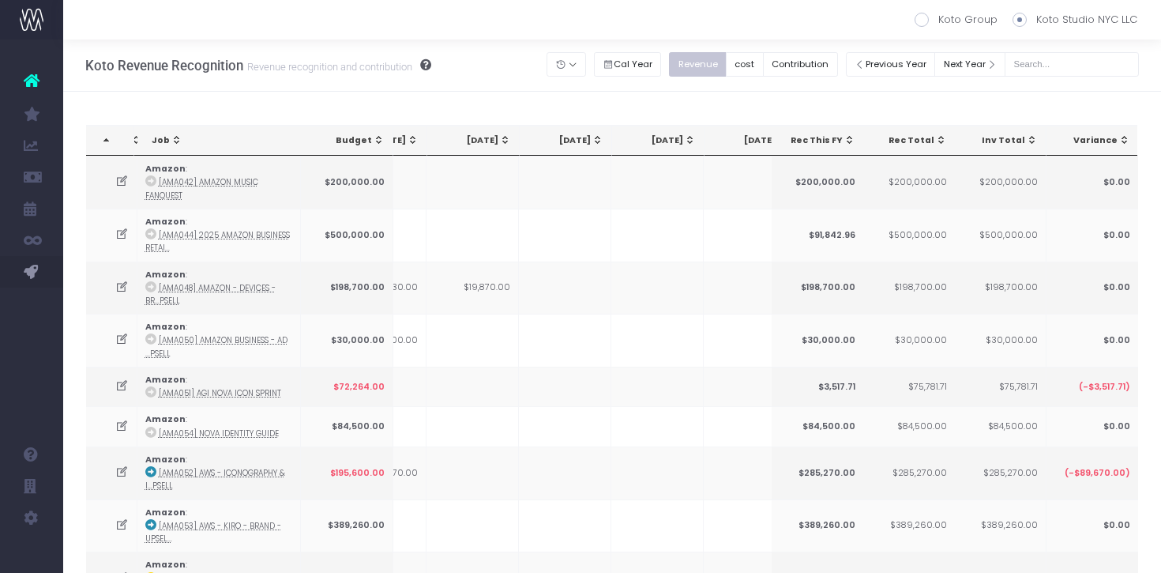
click at [569, 144] on div "[DATE]" at bounding box center [569, 140] width 70 height 13
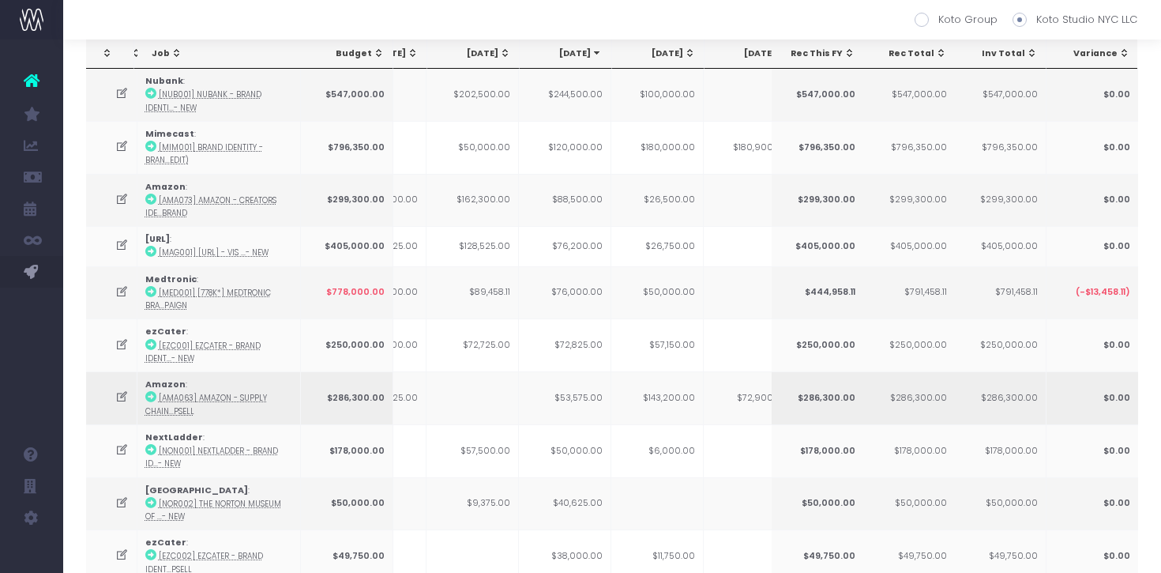
scroll to position [88, 0]
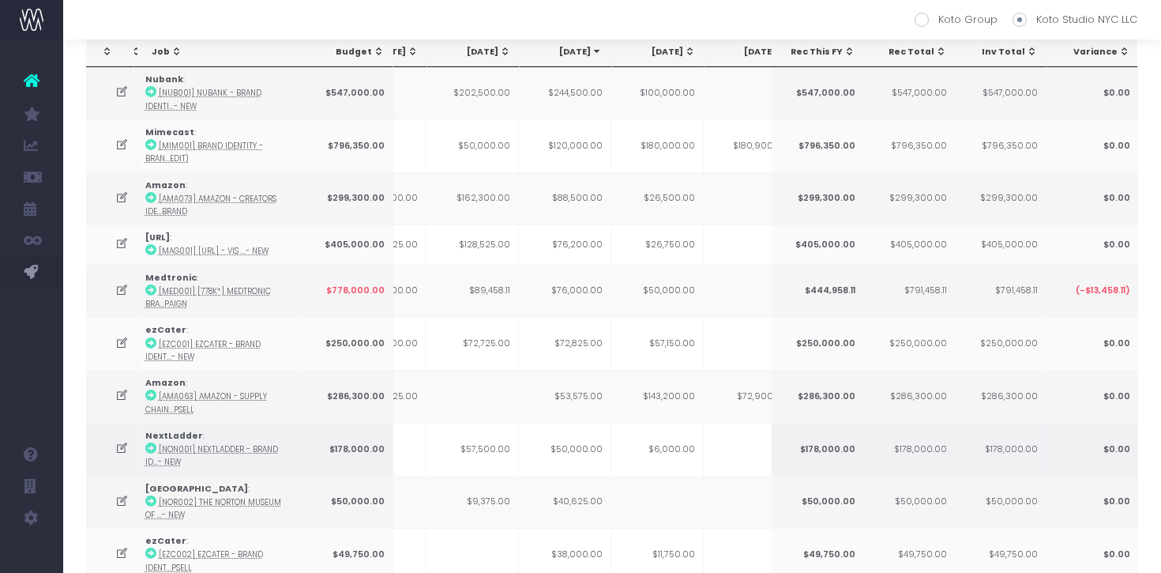
click at [588, 458] on td "$50,000.00" at bounding box center [565, 449] width 92 height 53
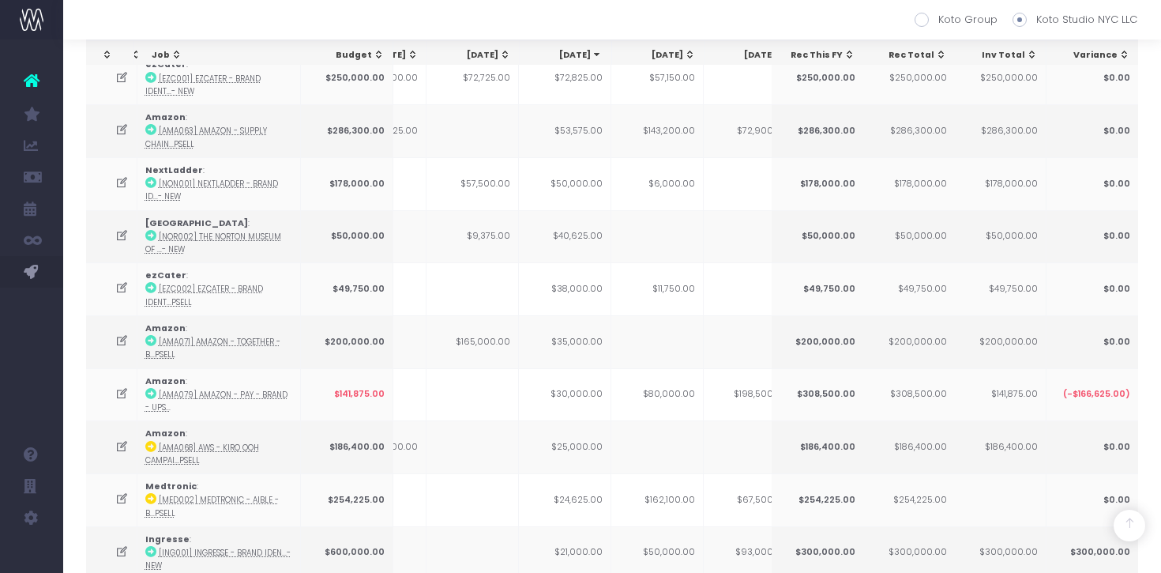
scroll to position [373, 0]
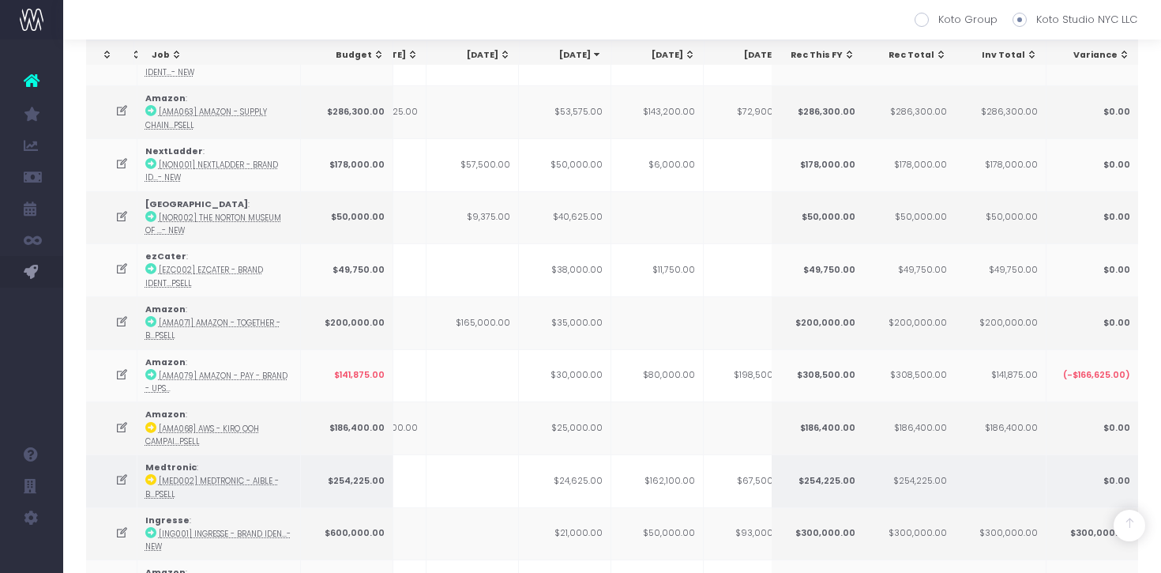
click at [152, 485] on icon at bounding box center [150, 479] width 11 height 11
